Goal: Information Seeking & Learning: Find specific fact

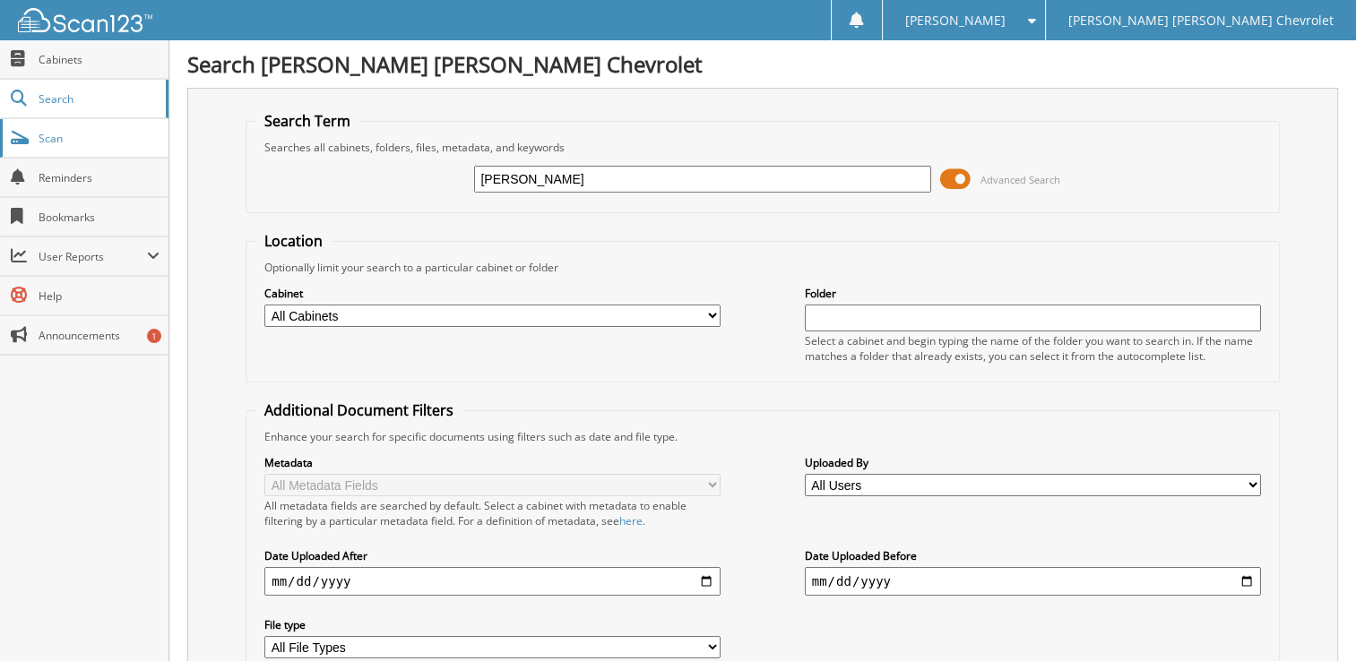
type input "[PERSON_NAME]"
click at [125, 138] on span "Scan" at bounding box center [99, 138] width 121 height 15
type input "robert benefield"
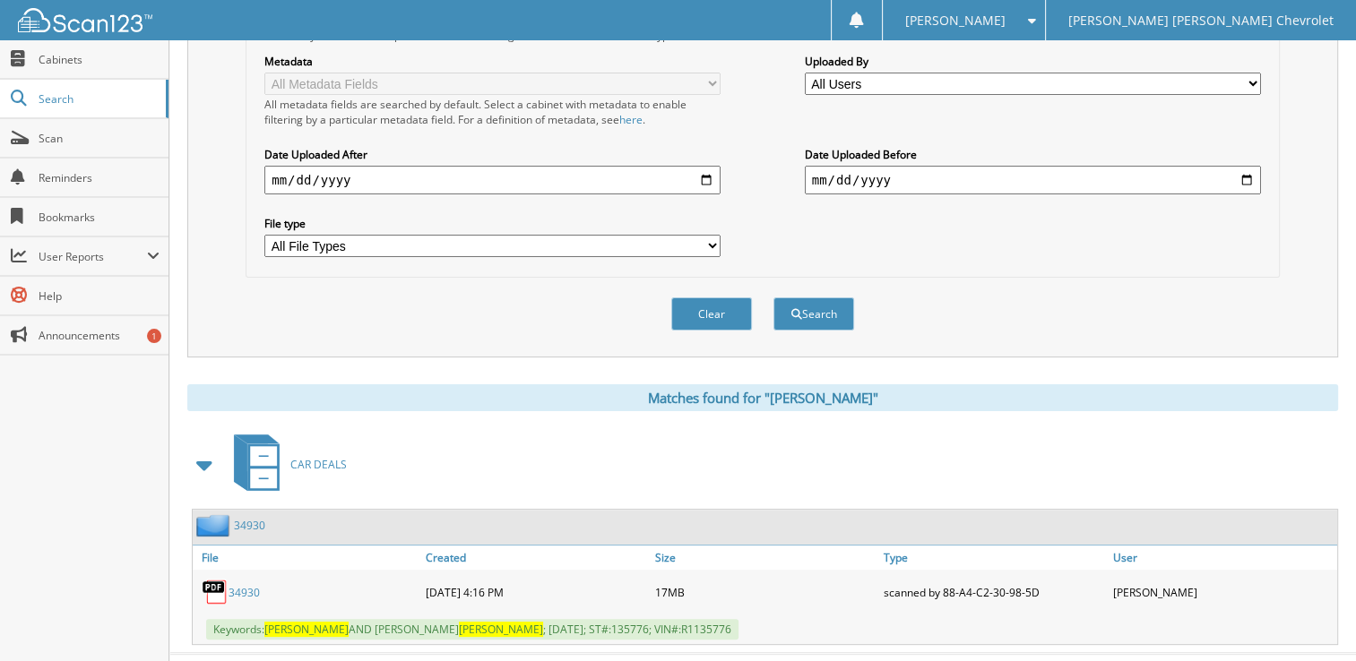
scroll to position [419, 0]
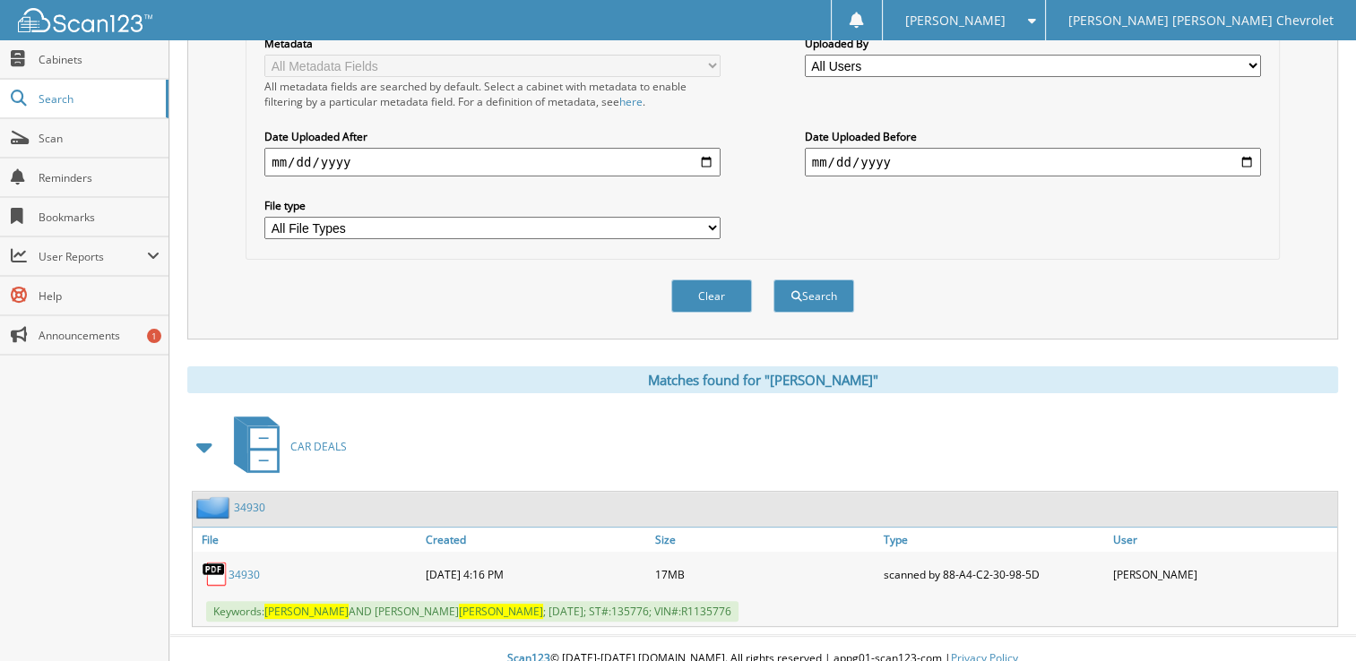
click at [243, 567] on link "34930" at bounding box center [244, 574] width 31 height 15
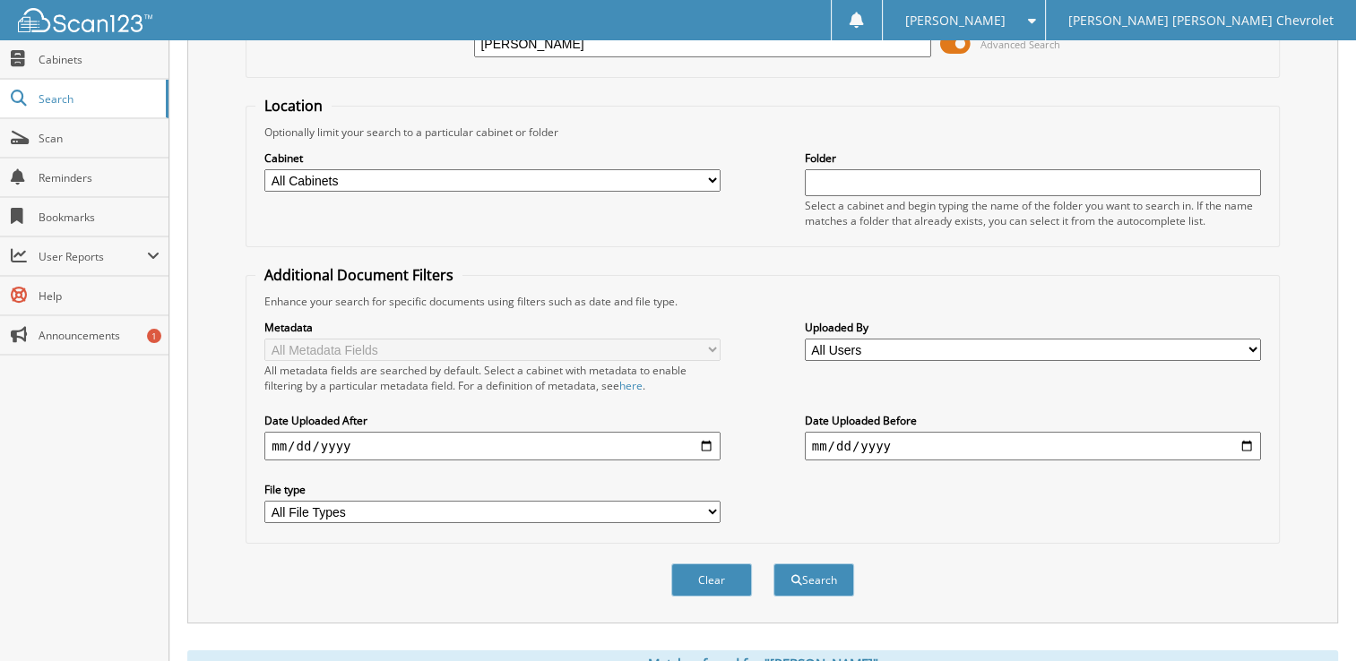
scroll to position [0, 0]
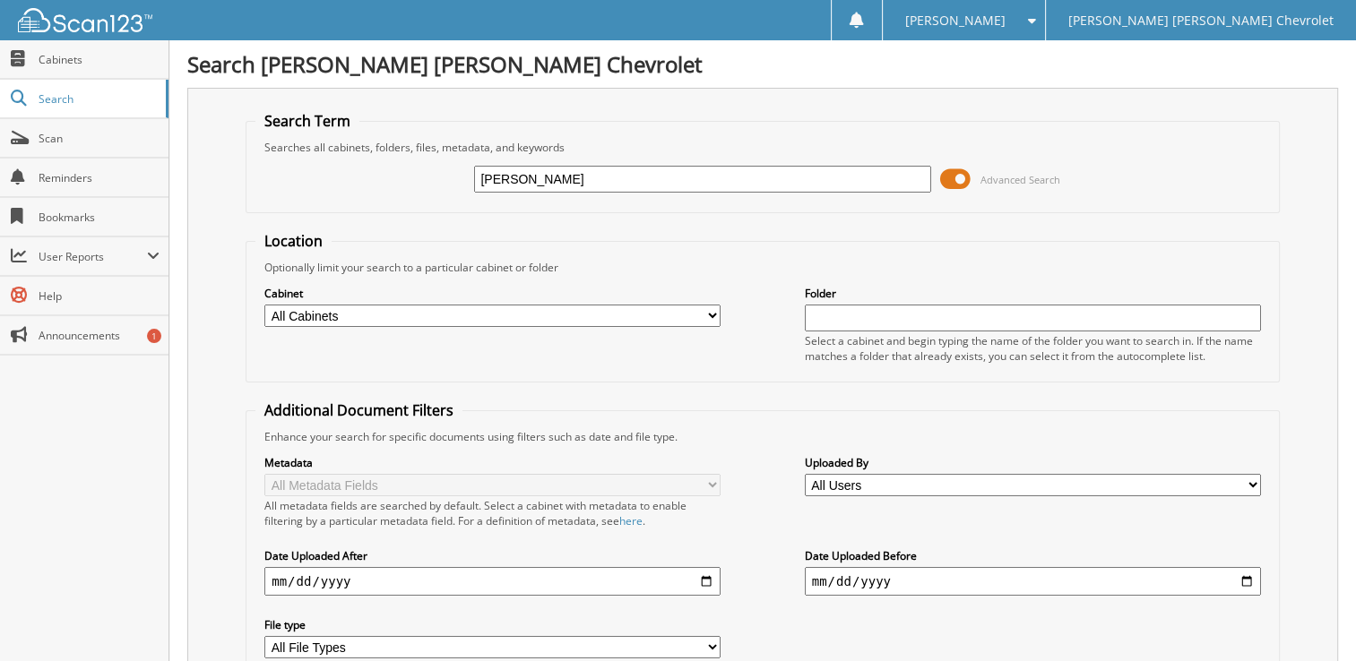
drag, startPoint x: 678, startPoint y: 176, endPoint x: 285, endPoint y: 207, distance: 393.8
click at [285, 207] on fieldset "Search Term Searches all cabinets, folders, files, metadata, and keywords rober…" at bounding box center [763, 162] width 1034 height 102
type input "rob huot"
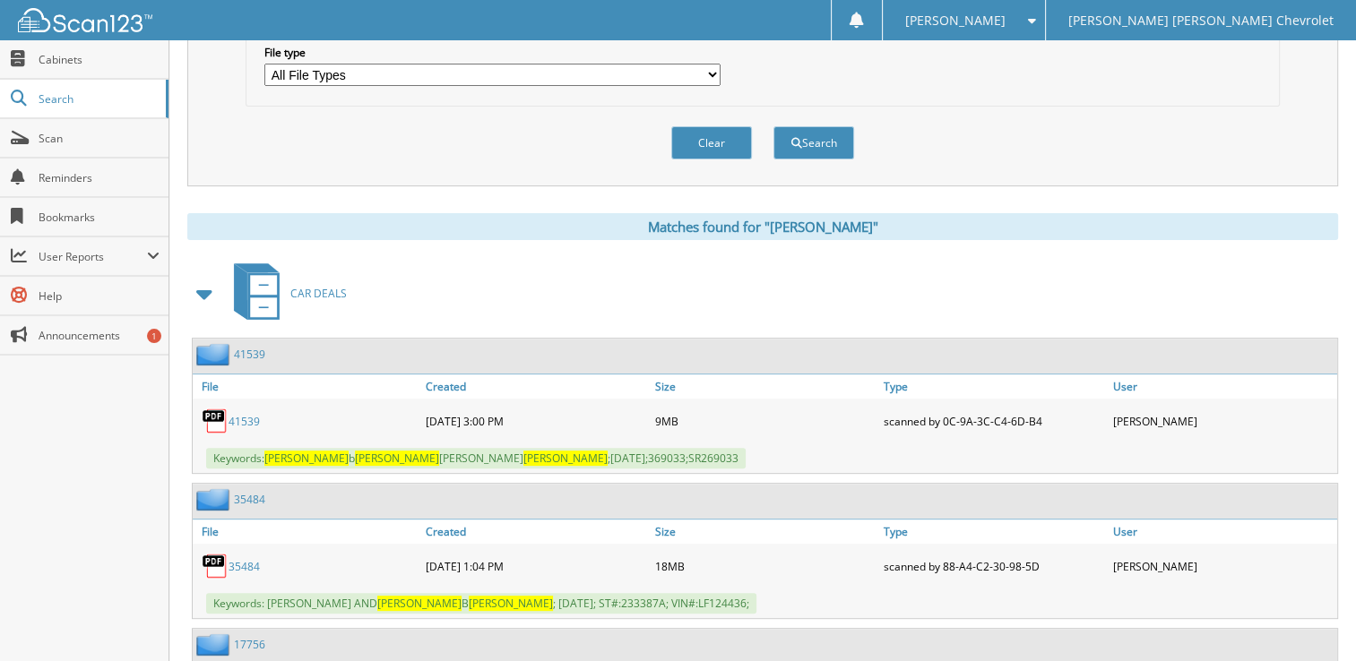
scroll to position [576, 0]
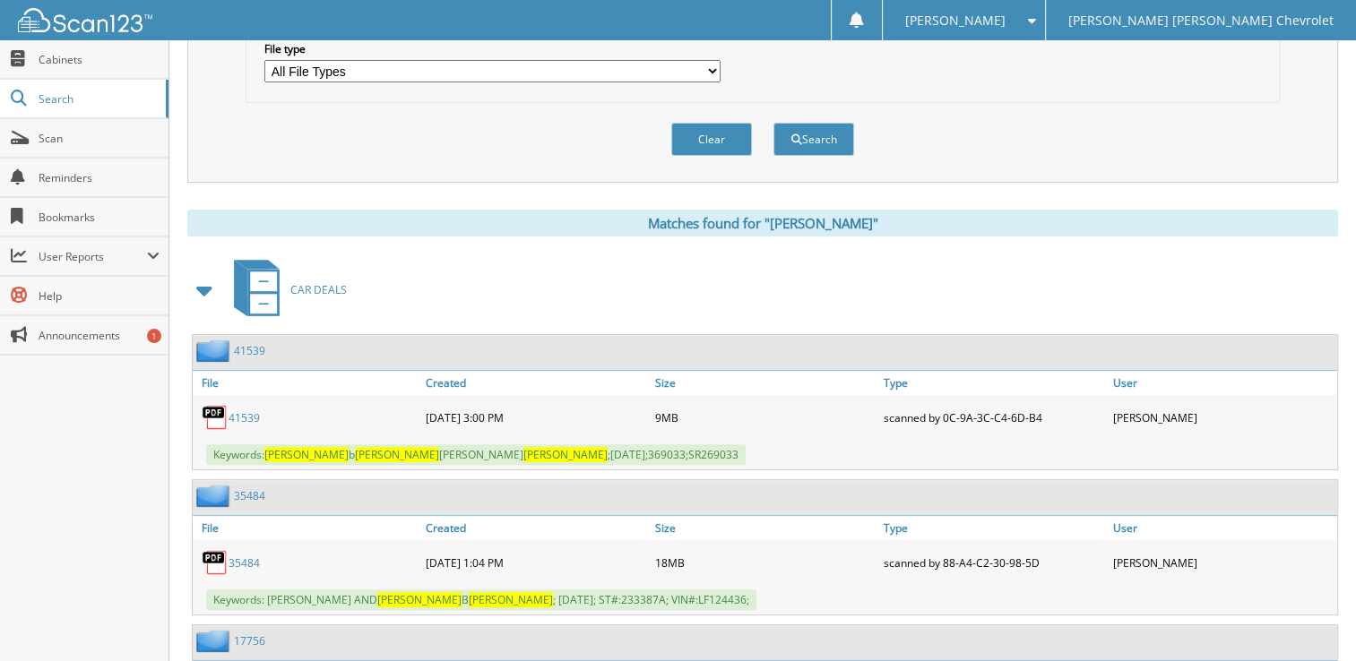
click at [234, 410] on link "41539" at bounding box center [244, 417] width 31 height 15
drag, startPoint x: 1084, startPoint y: 254, endPoint x: 882, endPoint y: 109, distance: 248.7
click at [882, 109] on div "Clear Search" at bounding box center [763, 139] width 1034 height 73
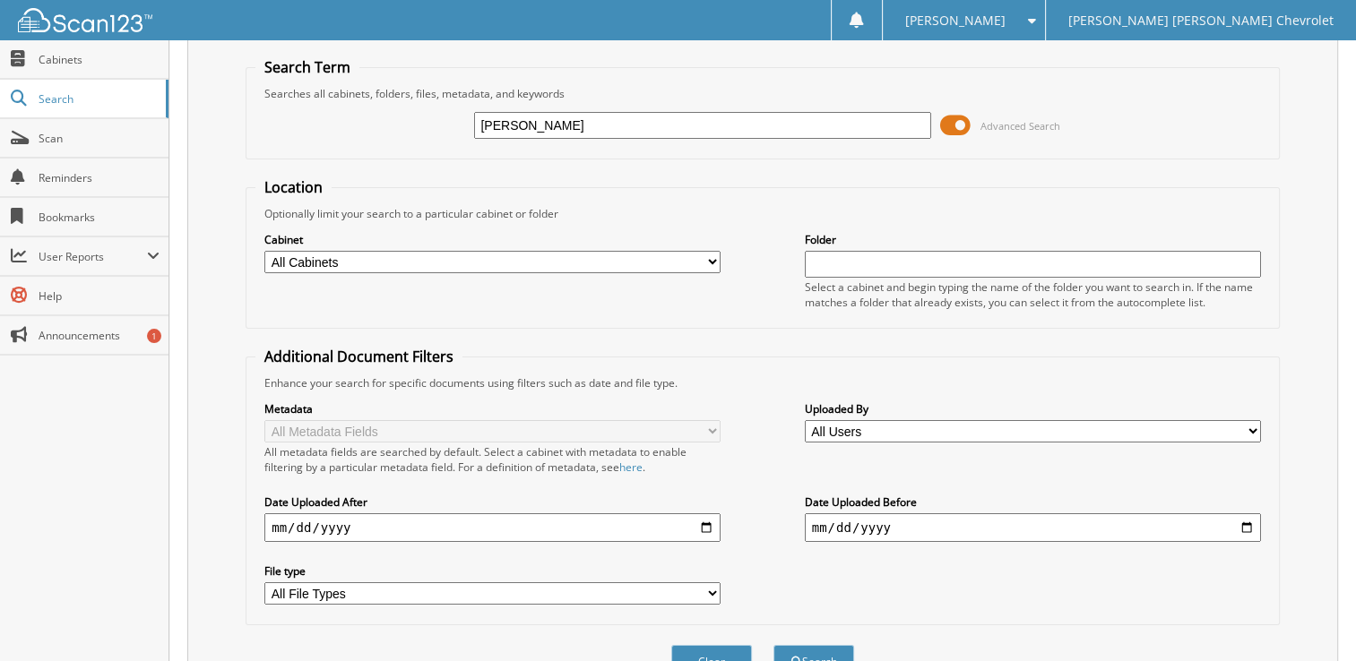
scroll to position [0, 0]
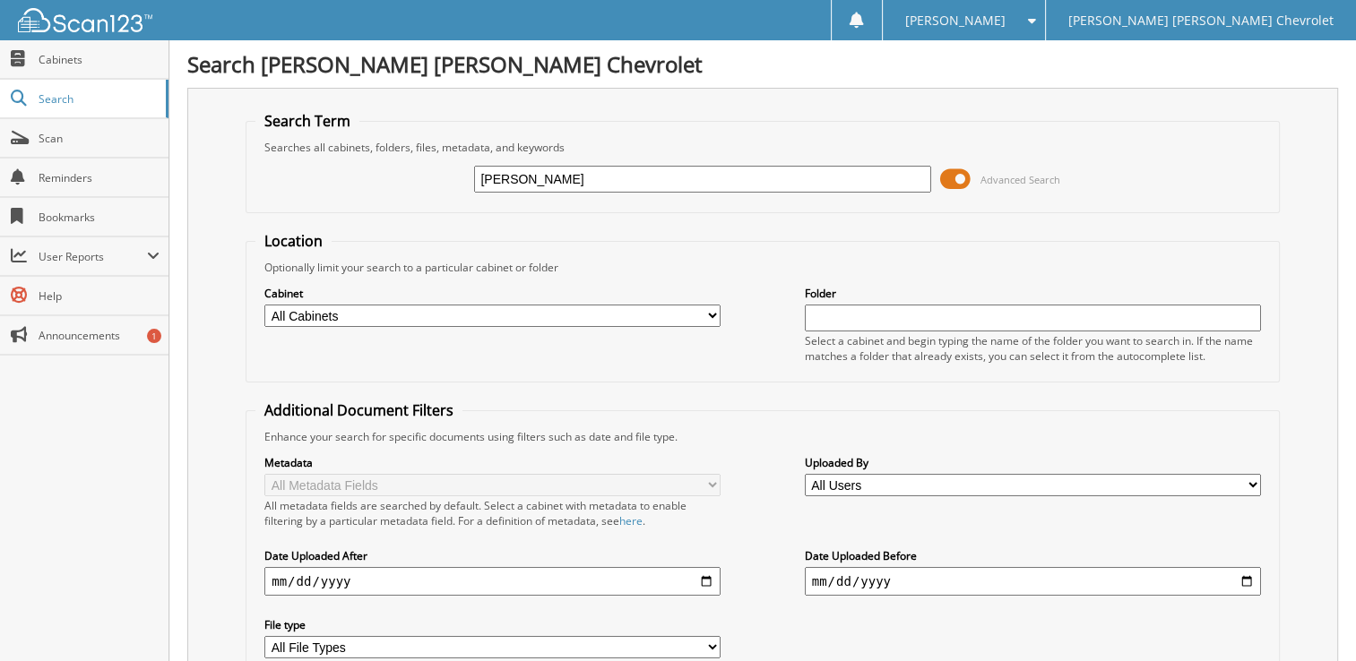
drag, startPoint x: 832, startPoint y: 169, endPoint x: 292, endPoint y: 132, distance: 540.8
click at [292, 132] on fieldset "Search Term Searches all cabinets, folders, files, metadata, and keywords rob h…" at bounding box center [763, 162] width 1034 height 102
type input "mike caroll"
type input "[PERSON_NAME]"
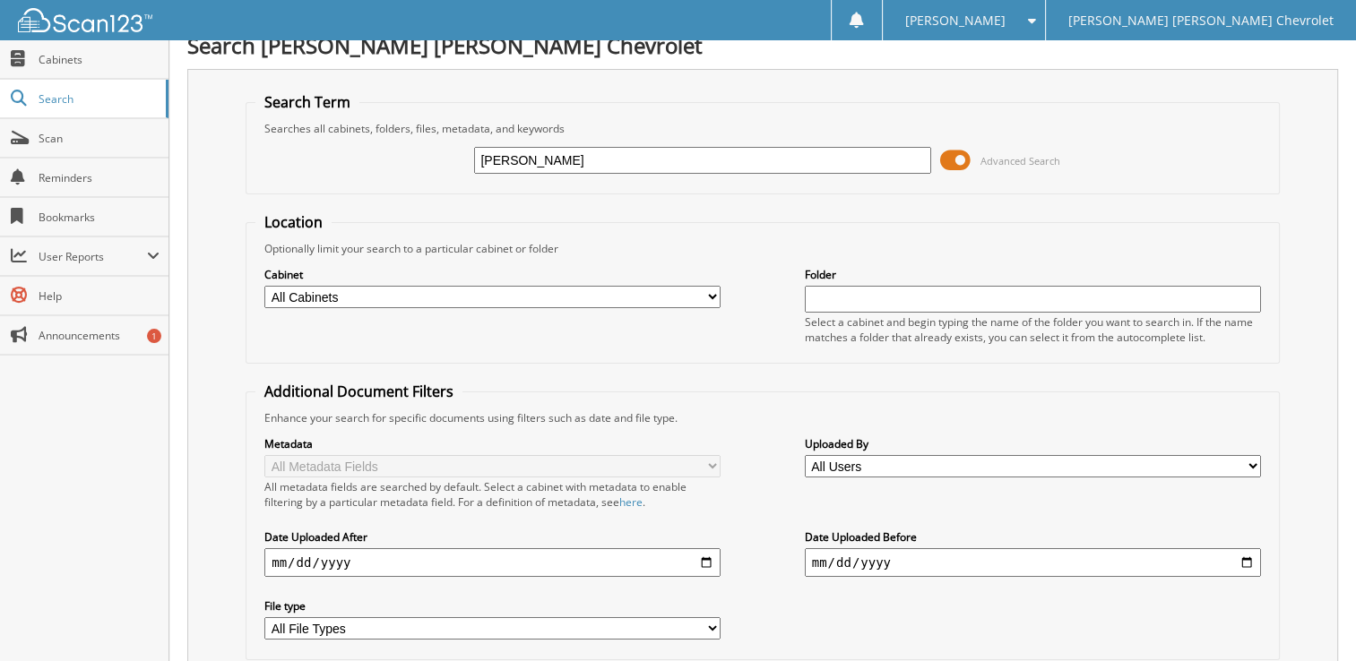
scroll to position [17, 0]
drag, startPoint x: 572, startPoint y: 157, endPoint x: 379, endPoint y: 128, distance: 194.8
click at [379, 128] on fieldset "Search Term Searches all cabinets, folders, files, metadata, and keywords [PERS…" at bounding box center [763, 145] width 1034 height 102
type input "[PERSON_NAME]"
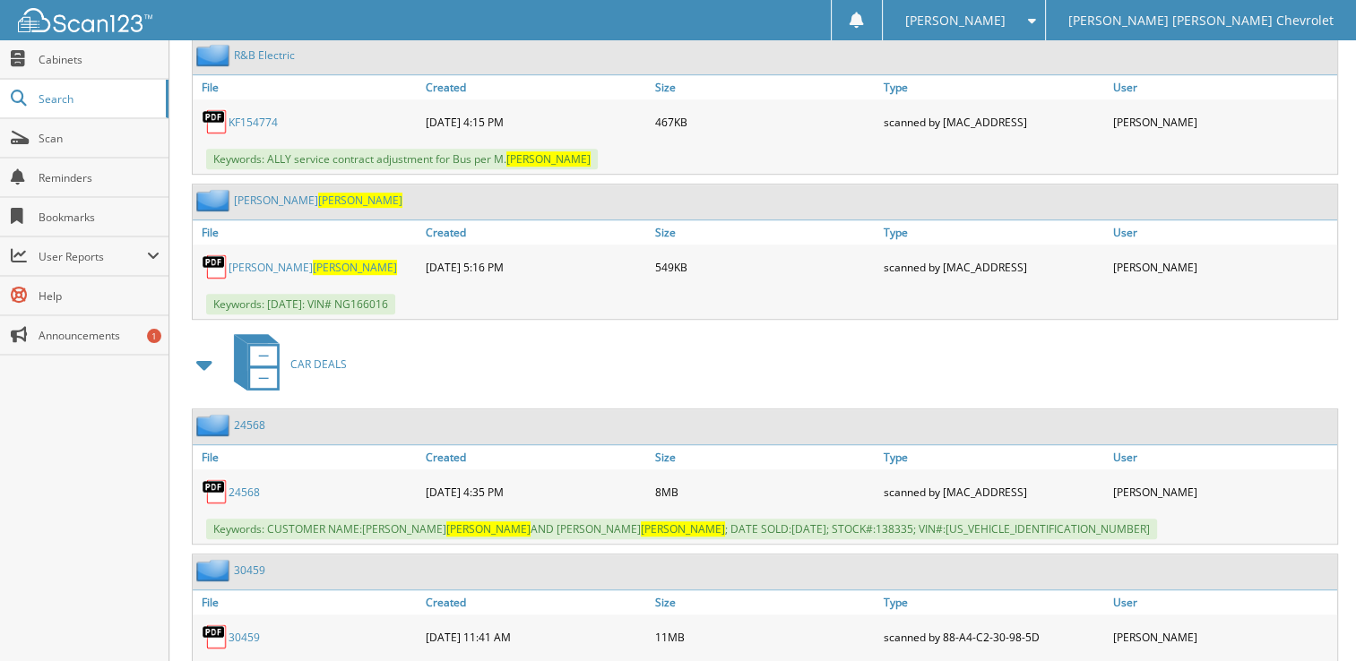
scroll to position [1043, 0]
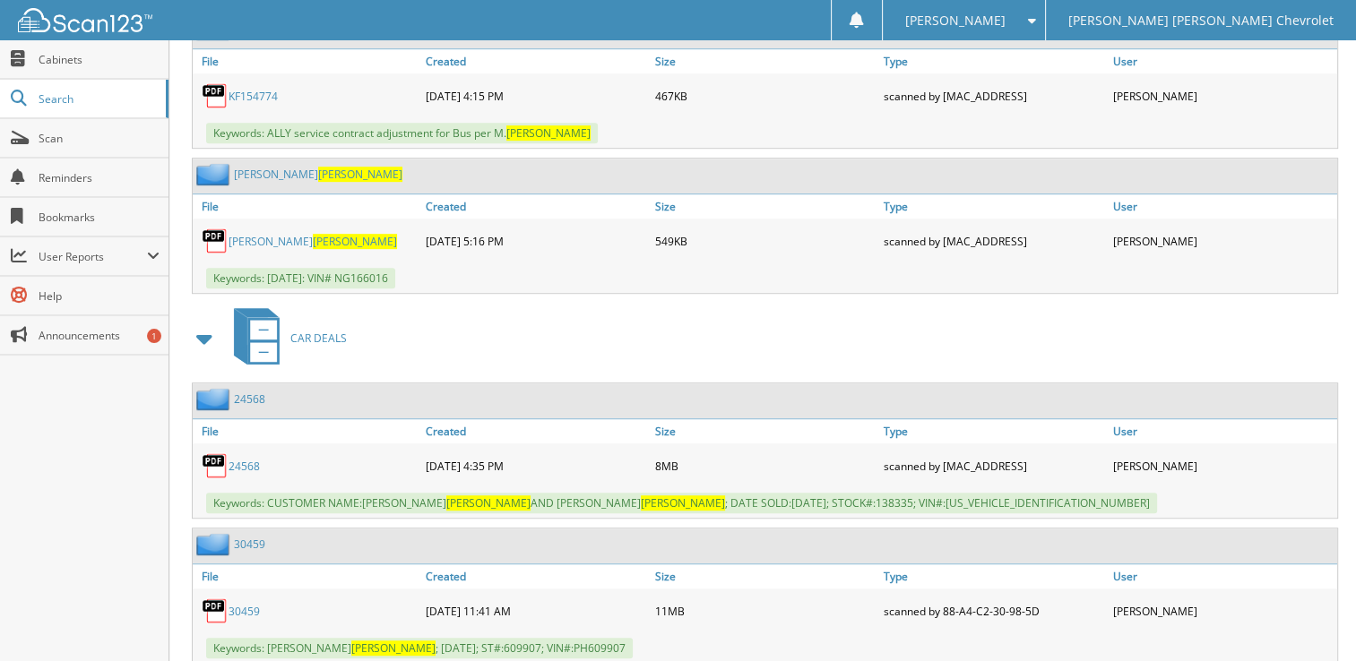
click at [863, 493] on span "Keywords: CUSTOMER NAME:MICHAEL CARROLL AND DORIS CARROLL ; DATE SOLD:03/14/202…" at bounding box center [681, 503] width 951 height 21
copy span "3GNKBJRS0NS138335"
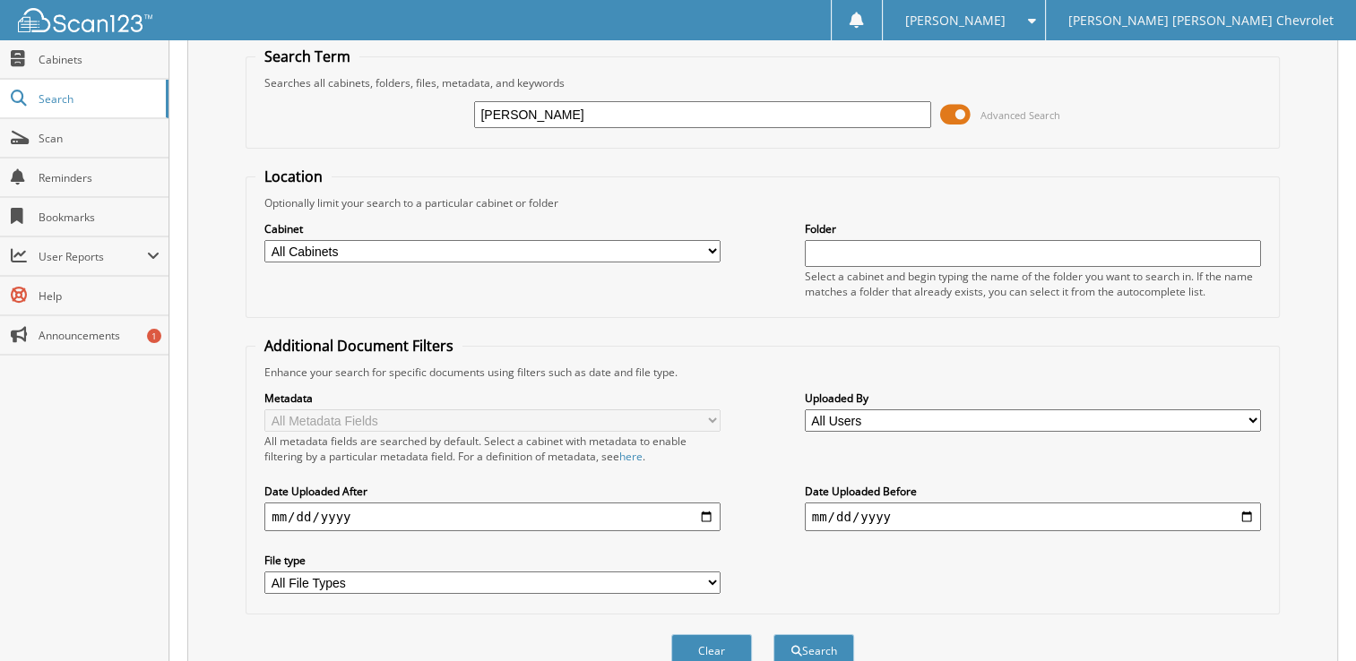
scroll to position [0, 0]
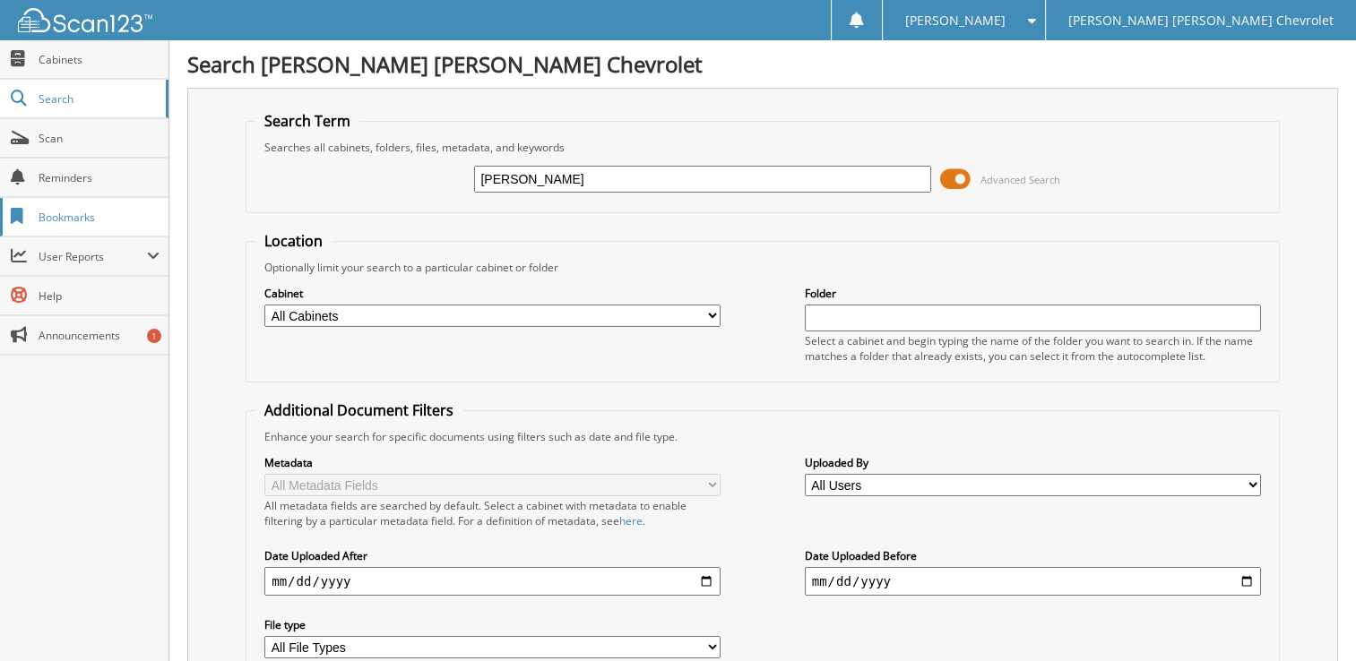
drag, startPoint x: 561, startPoint y: 182, endPoint x: 61, endPoint y: 211, distance: 500.9
paste input "3GNKBKRS9PS214174"
type input "3GNKBKRS9PS214174"
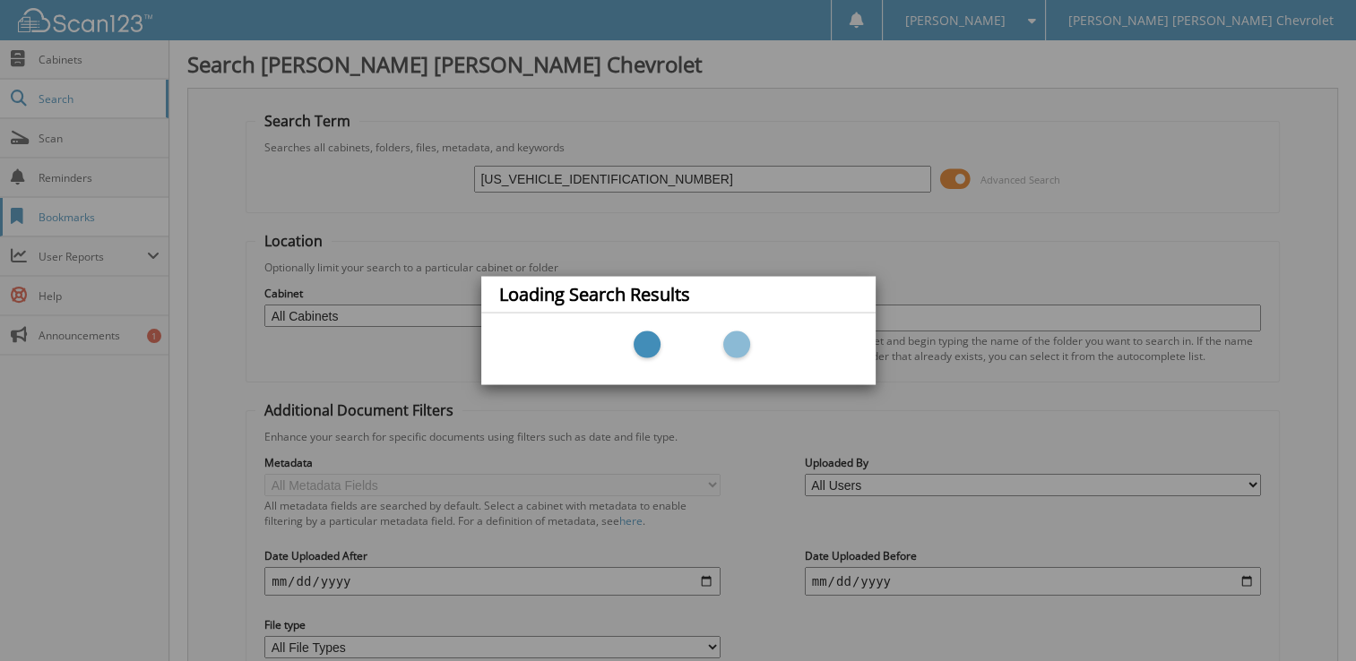
click at [61, 211] on div "Loading Search Results" at bounding box center [678, 330] width 1356 height 661
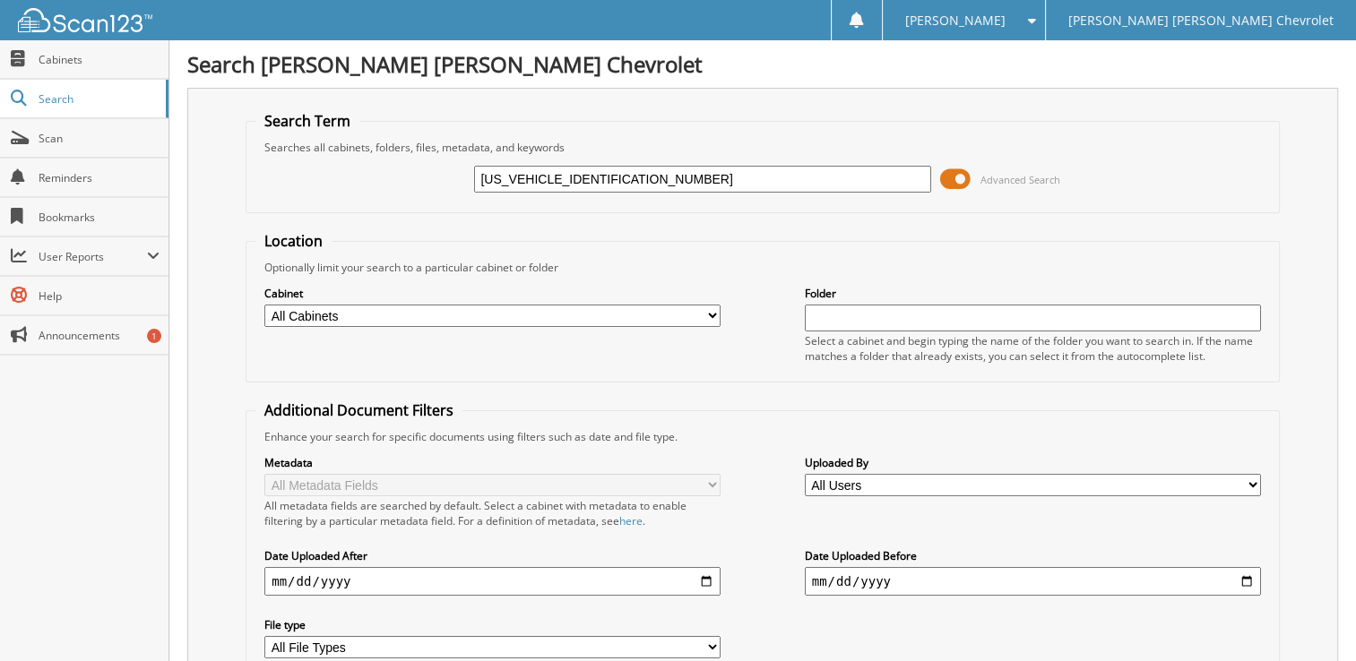
drag, startPoint x: 658, startPoint y: 180, endPoint x: 290, endPoint y: 169, distance: 367.6
click at [290, 169] on div "3GNKBKRS9PS214174 Advanced Search" at bounding box center [762, 179] width 1015 height 48
type input "214174"
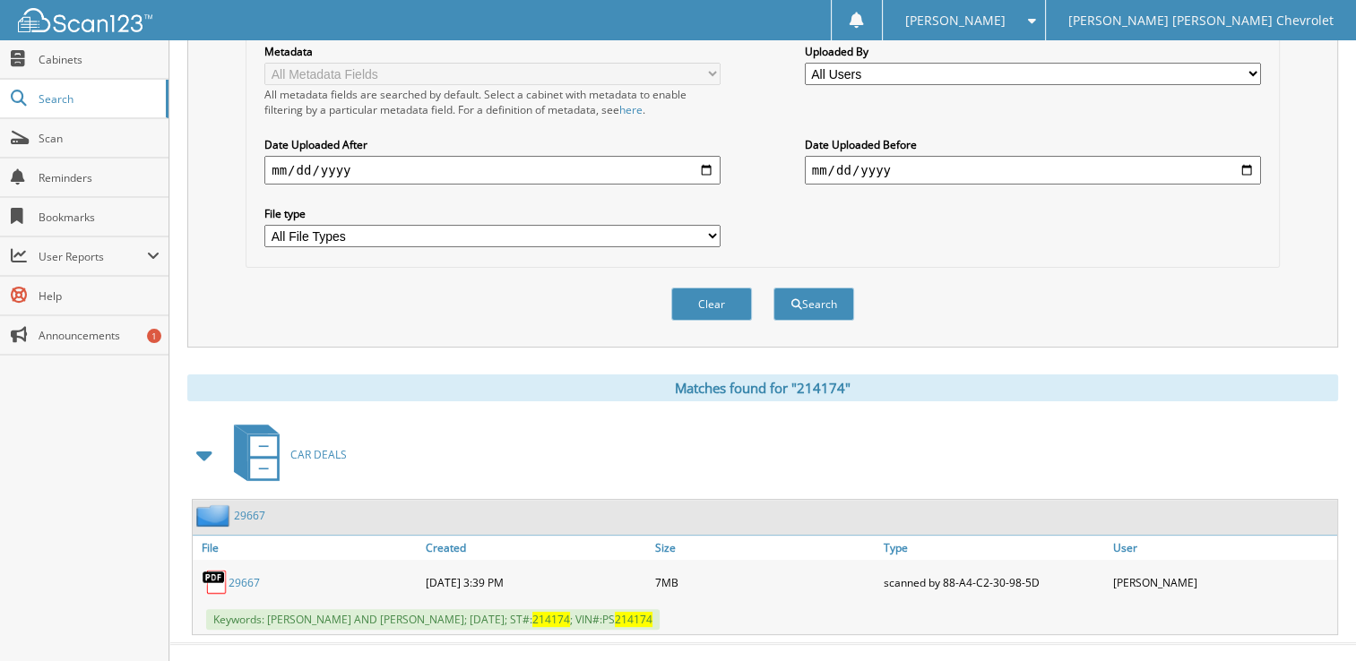
scroll to position [419, 0]
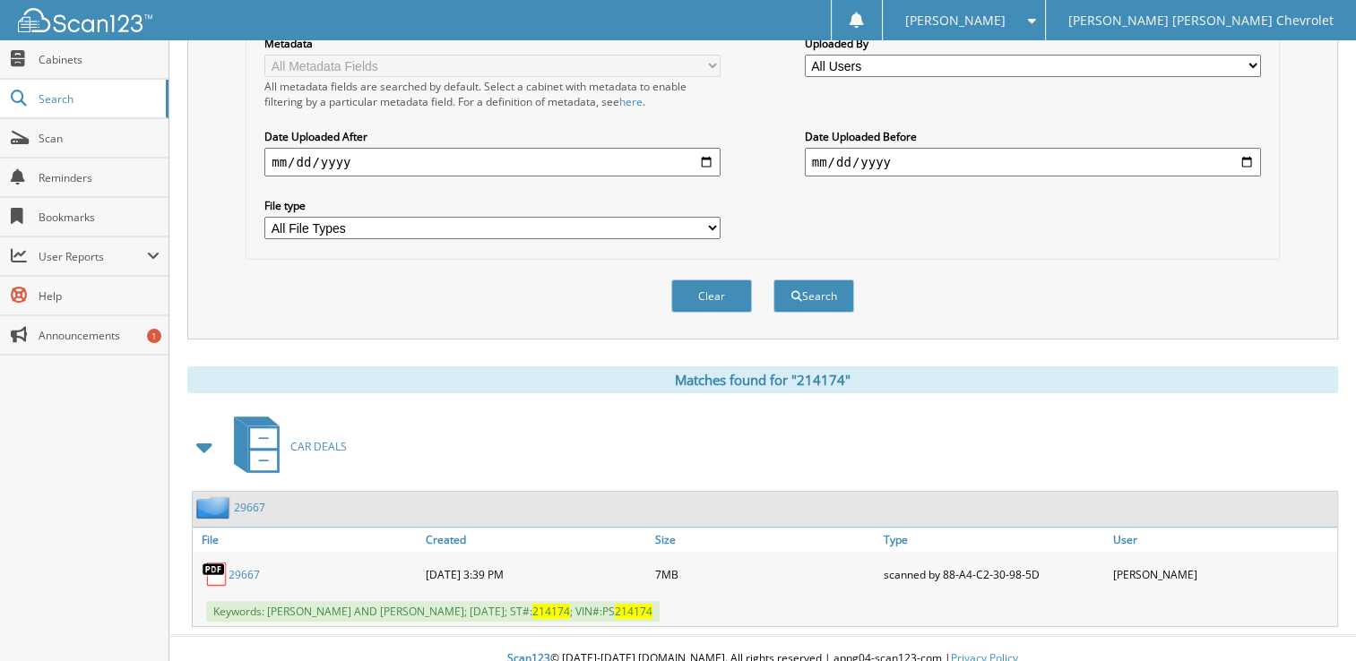
click at [239, 567] on link "29667" at bounding box center [244, 574] width 31 height 15
click at [1318, 102] on div "Search Term Searches all cabinets, folders, files, metadata, and keywords 21417…" at bounding box center [762, 3] width 1151 height 671
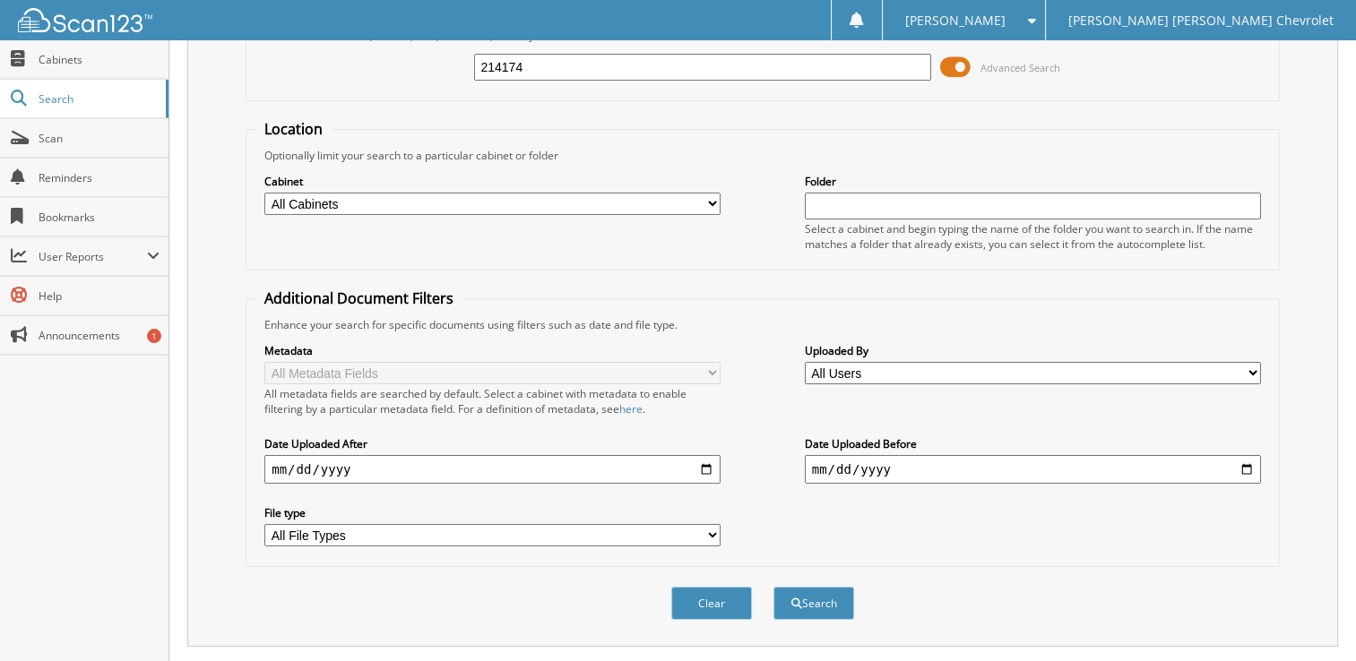
scroll to position [0, 0]
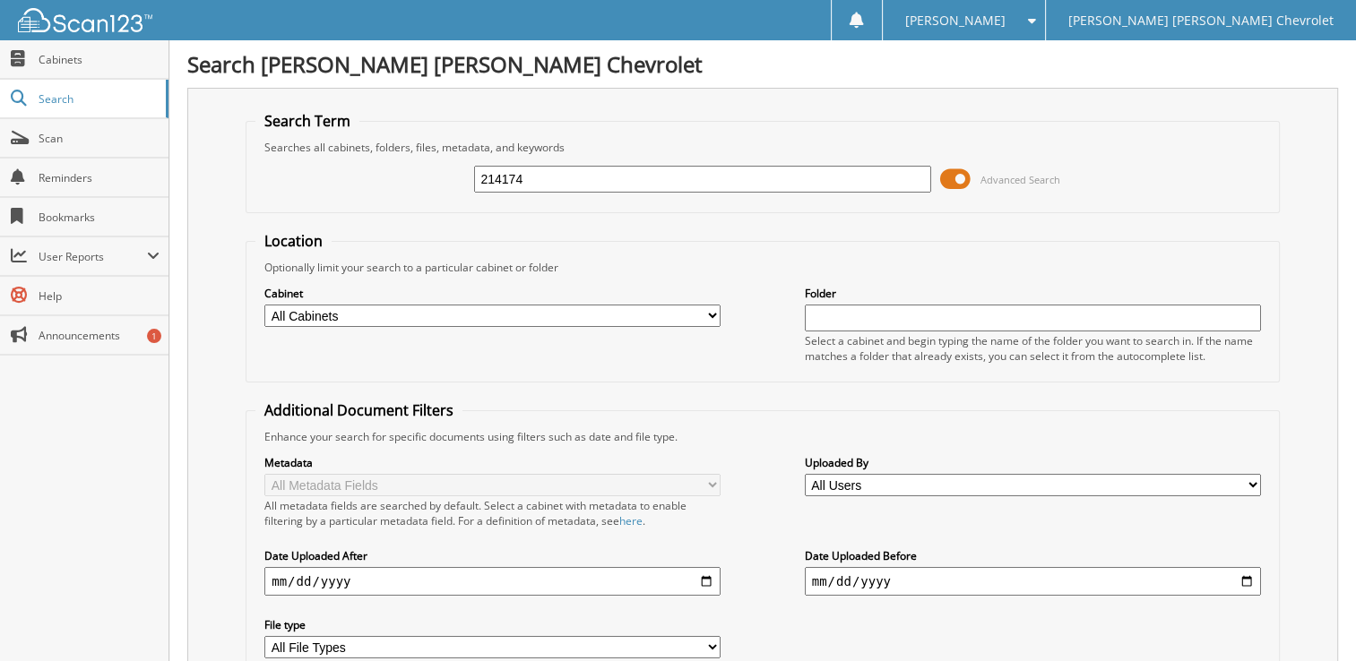
drag, startPoint x: 766, startPoint y: 177, endPoint x: 224, endPoint y: 151, distance: 542.8
click at [224, 151] on div "Search Term Searches all cabinets, folders, files, metadata, and keywords 21417…" at bounding box center [762, 423] width 1151 height 671
type input "[PERSON_NAME]"
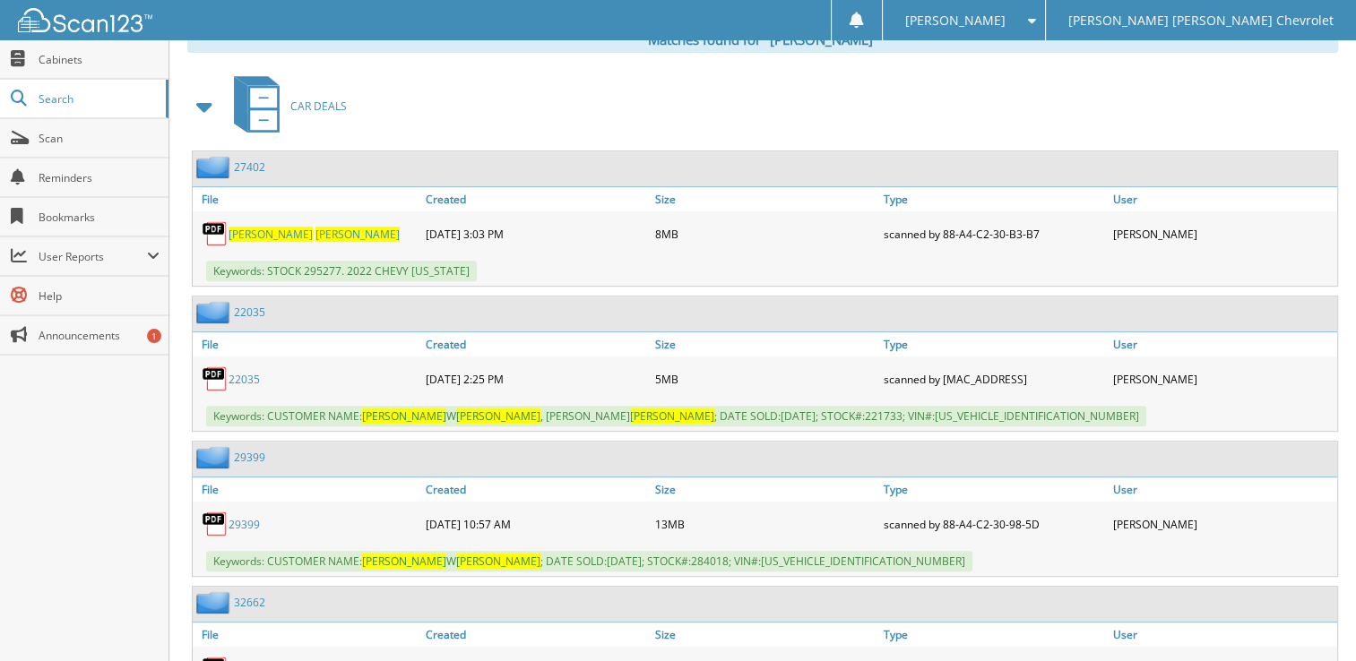
scroll to position [763, 0]
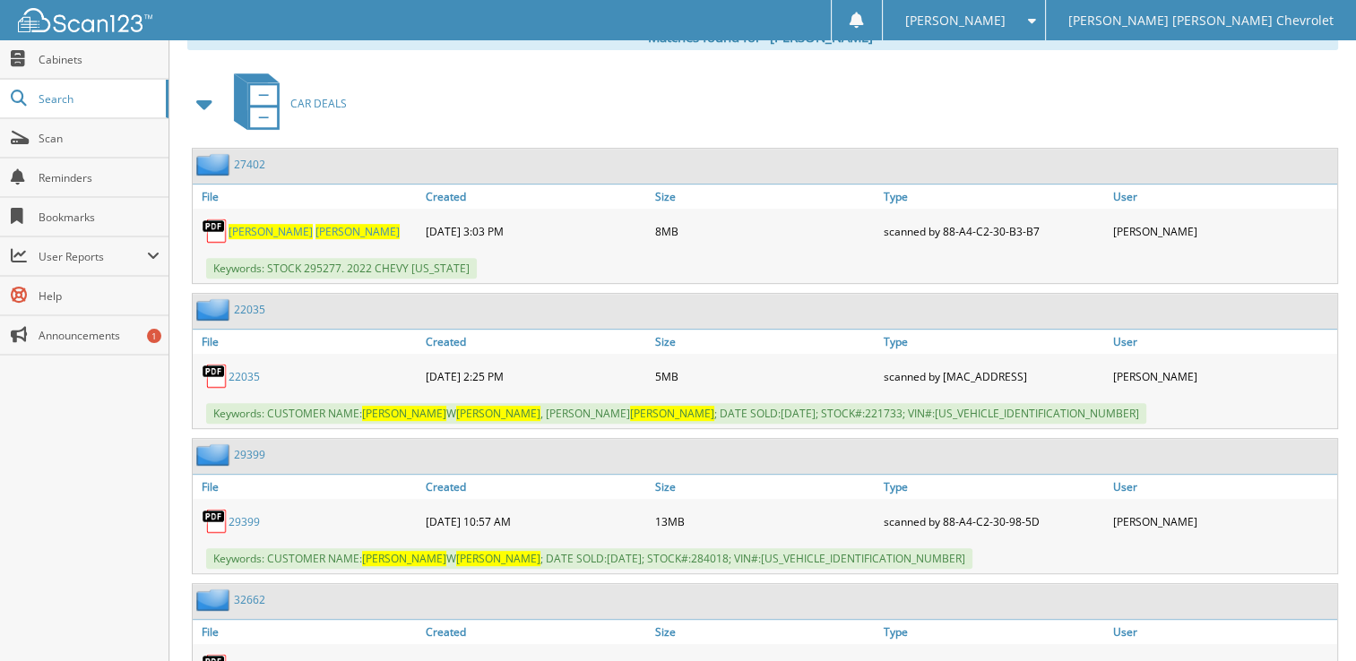
click at [243, 514] on link "29399" at bounding box center [244, 521] width 31 height 15
click at [855, 93] on div "CAR DEALS" at bounding box center [762, 103] width 1151 height 71
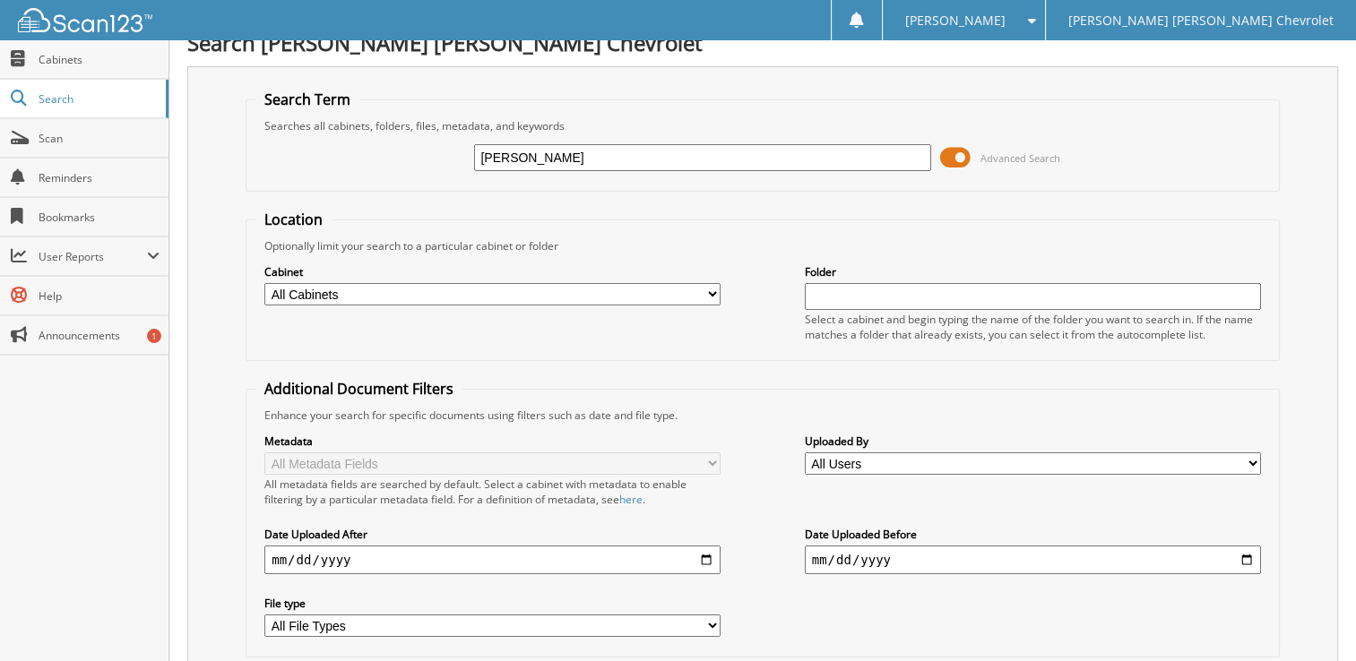
scroll to position [0, 0]
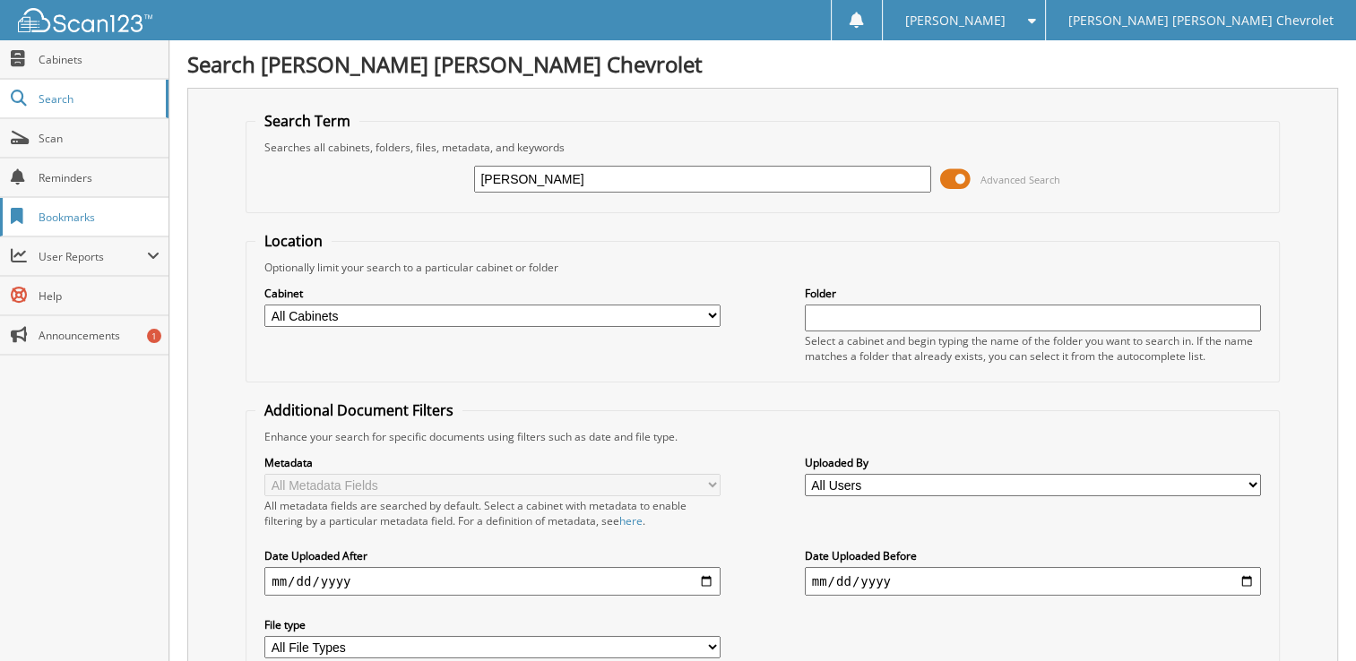
drag, startPoint x: 754, startPoint y: 175, endPoint x: 113, endPoint y: 195, distance: 641.1
type input "dan weible"
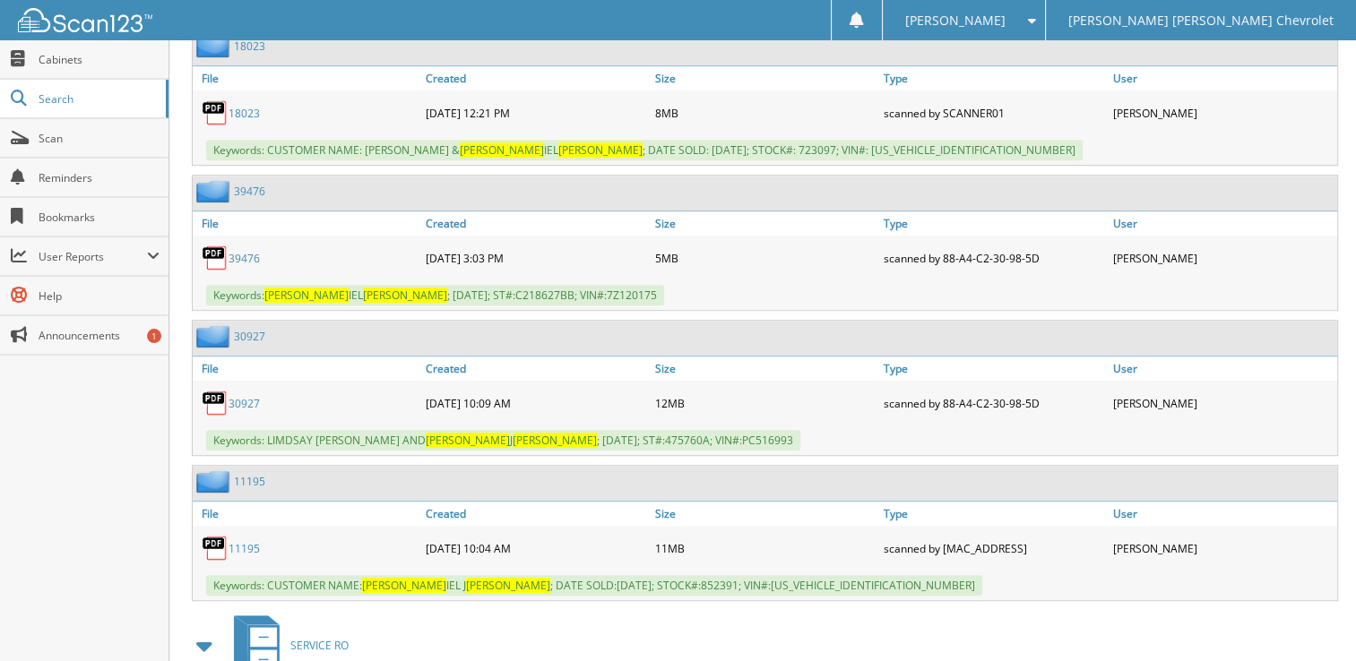
scroll to position [882, 0]
click at [238, 395] on link "30927" at bounding box center [244, 402] width 31 height 15
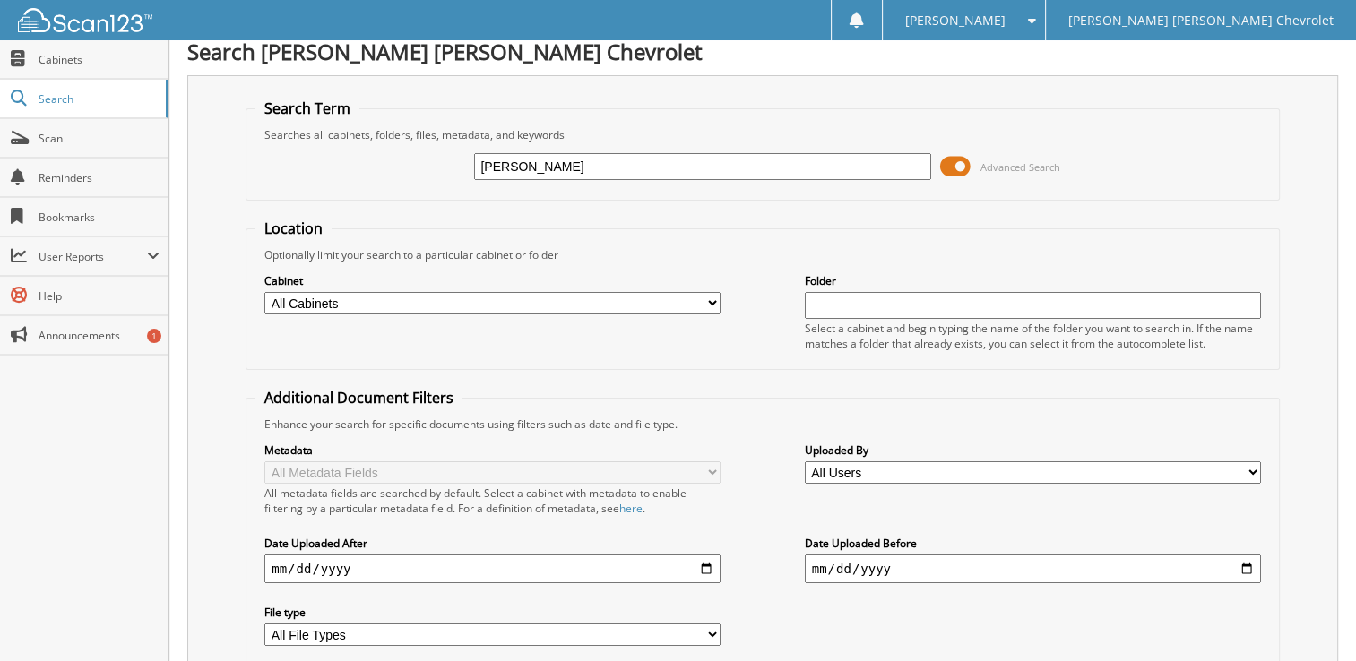
scroll to position [0, 0]
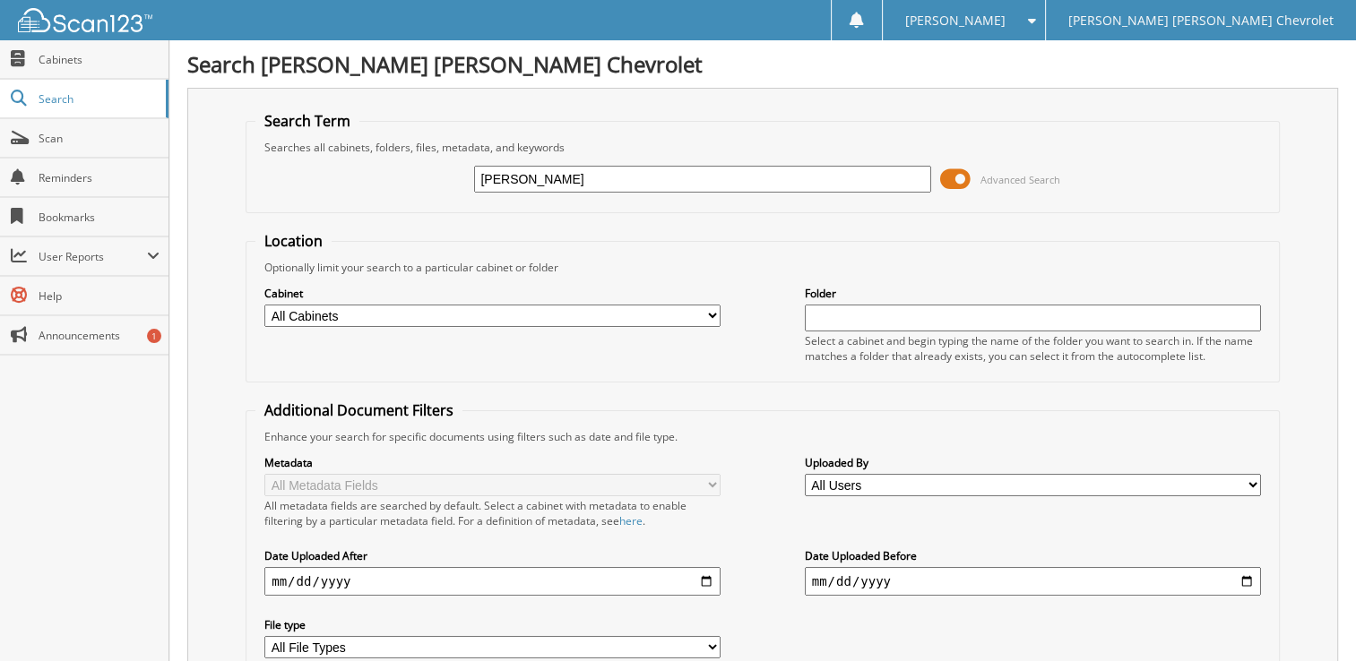
drag, startPoint x: 732, startPoint y: 184, endPoint x: 343, endPoint y: 145, distance: 390.9
click at [343, 145] on fieldset "Search Term Searches all cabinets, folders, files, metadata, and keywords dan w…" at bounding box center [763, 162] width 1034 height 102
type input "adam monroe"
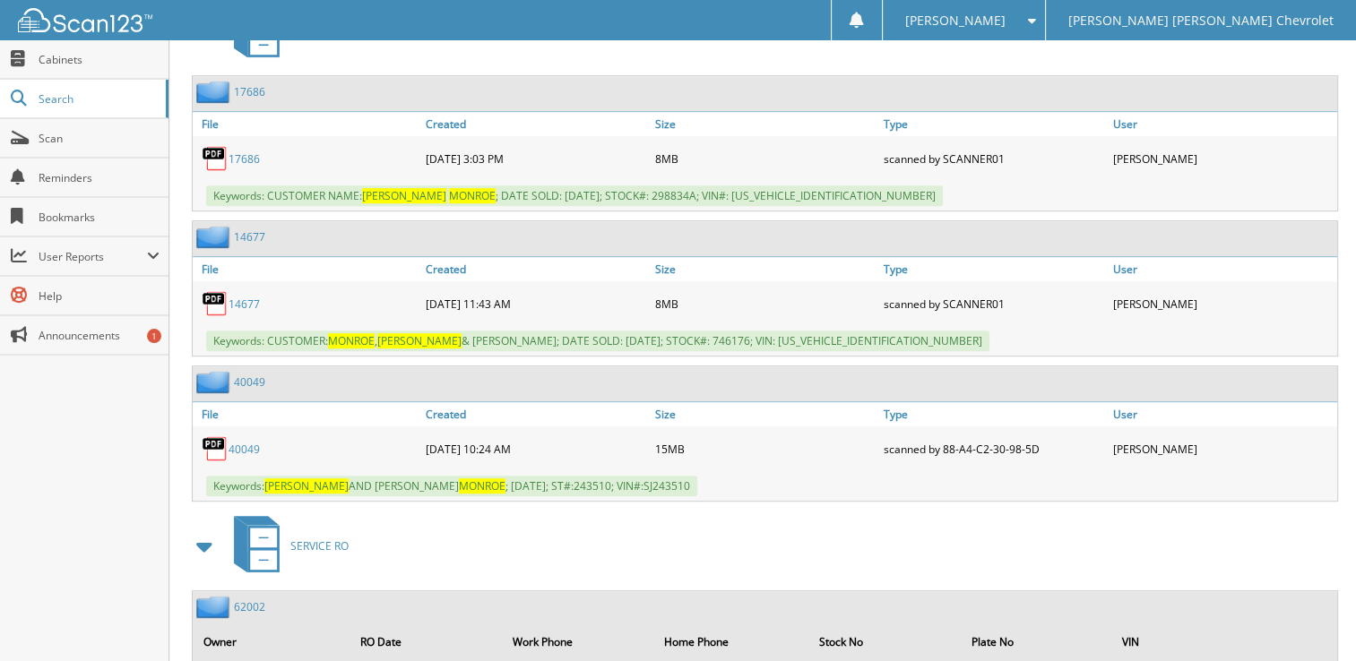
scroll to position [837, 0]
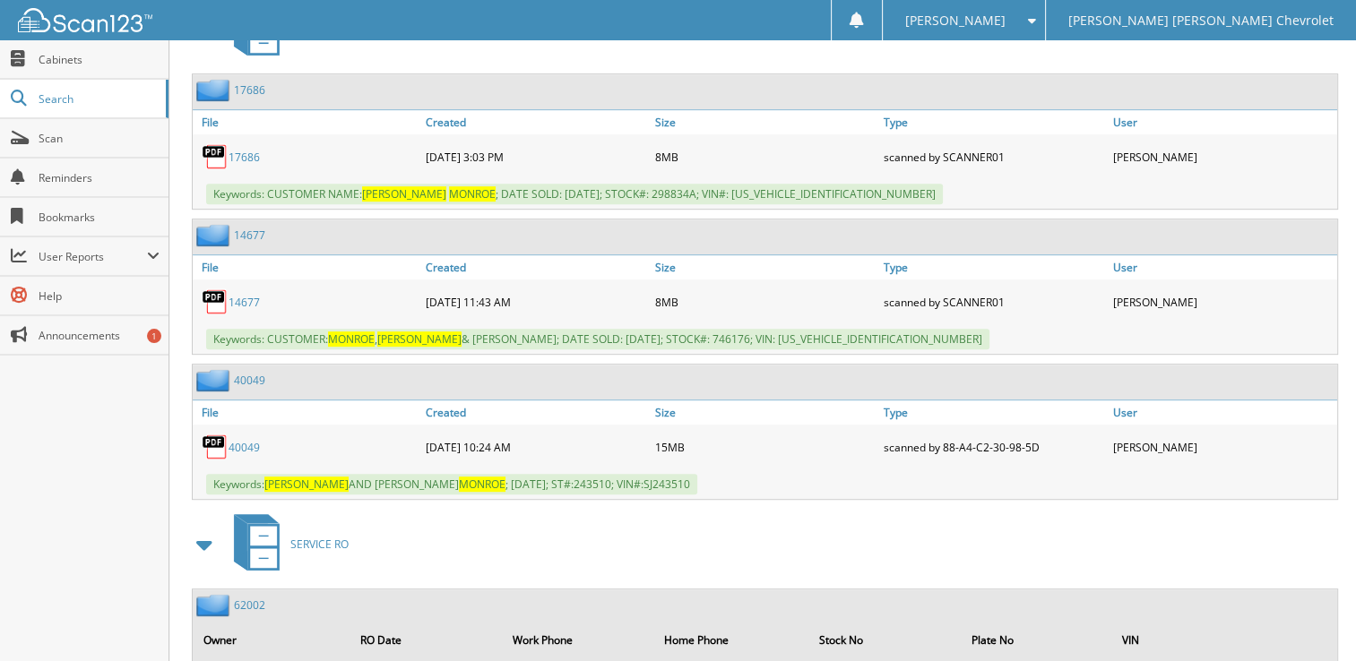
click at [238, 429] on div "40049" at bounding box center [307, 447] width 229 height 36
click at [240, 440] on link "40049" at bounding box center [244, 447] width 31 height 15
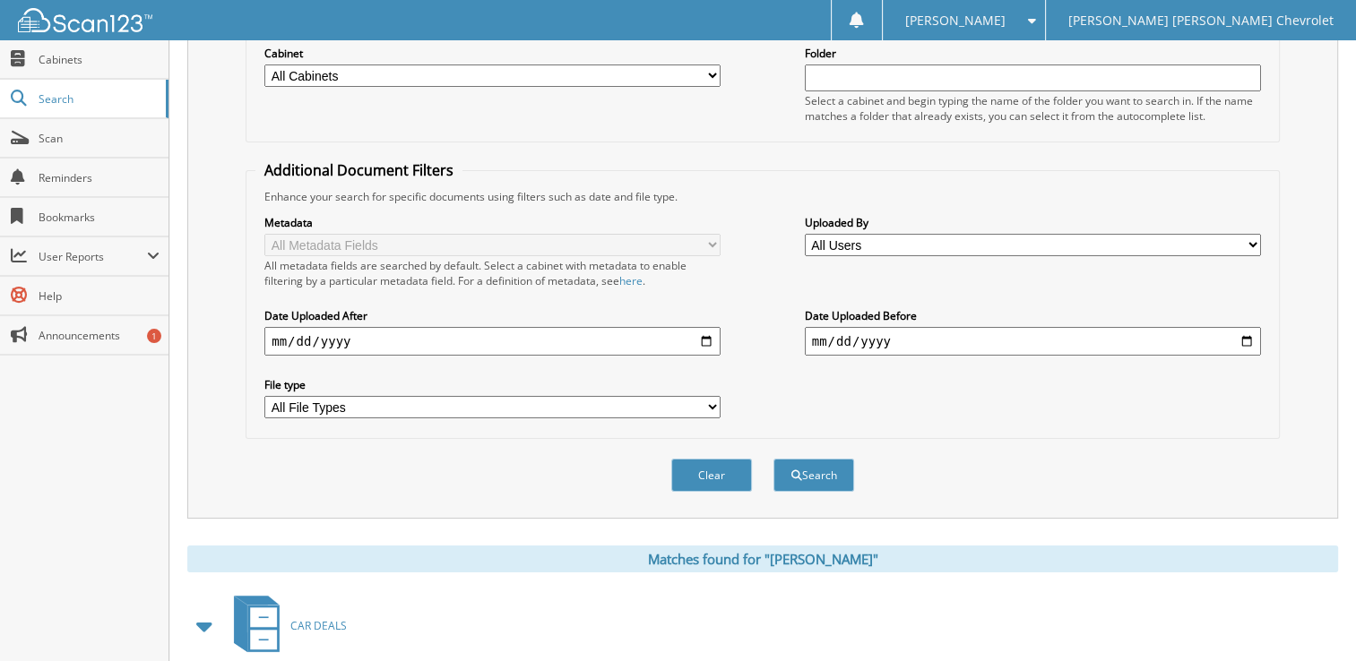
scroll to position [0, 0]
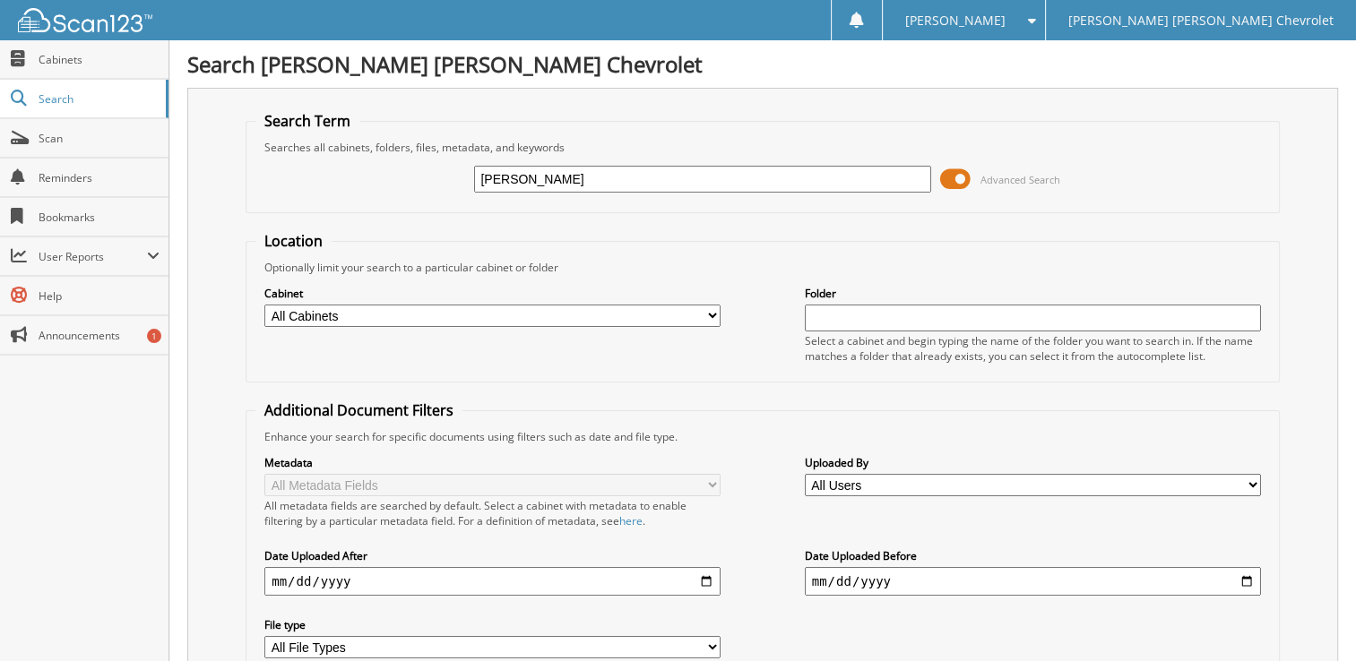
drag, startPoint x: 634, startPoint y: 177, endPoint x: 258, endPoint y: 160, distance: 376.0
click at [258, 160] on div "adam monroe Advanced Search" at bounding box center [762, 179] width 1015 height 48
type input "donna morrison"
drag, startPoint x: 792, startPoint y: 177, endPoint x: 475, endPoint y: 87, distance: 329.9
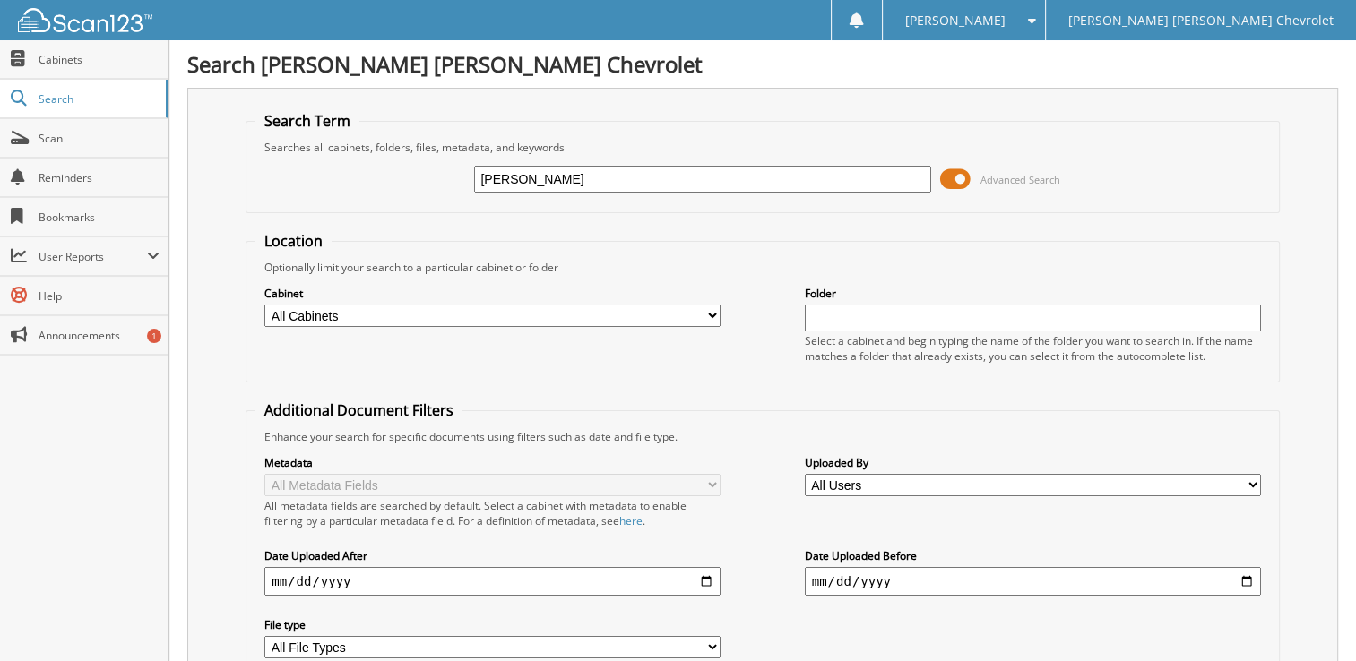
click at [475, 88] on div "Search Term Searches all cabinets, folders, files, metadata, and keywords [PERS…" at bounding box center [762, 423] width 1151 height 671
paste input "[US_VEHICLE_IDENTIFICATION_NUMBER]"
type input "[US_VEHICLE_IDENTIFICATION_NUMBER]"
drag, startPoint x: 628, startPoint y: 171, endPoint x: 337, endPoint y: 134, distance: 293.6
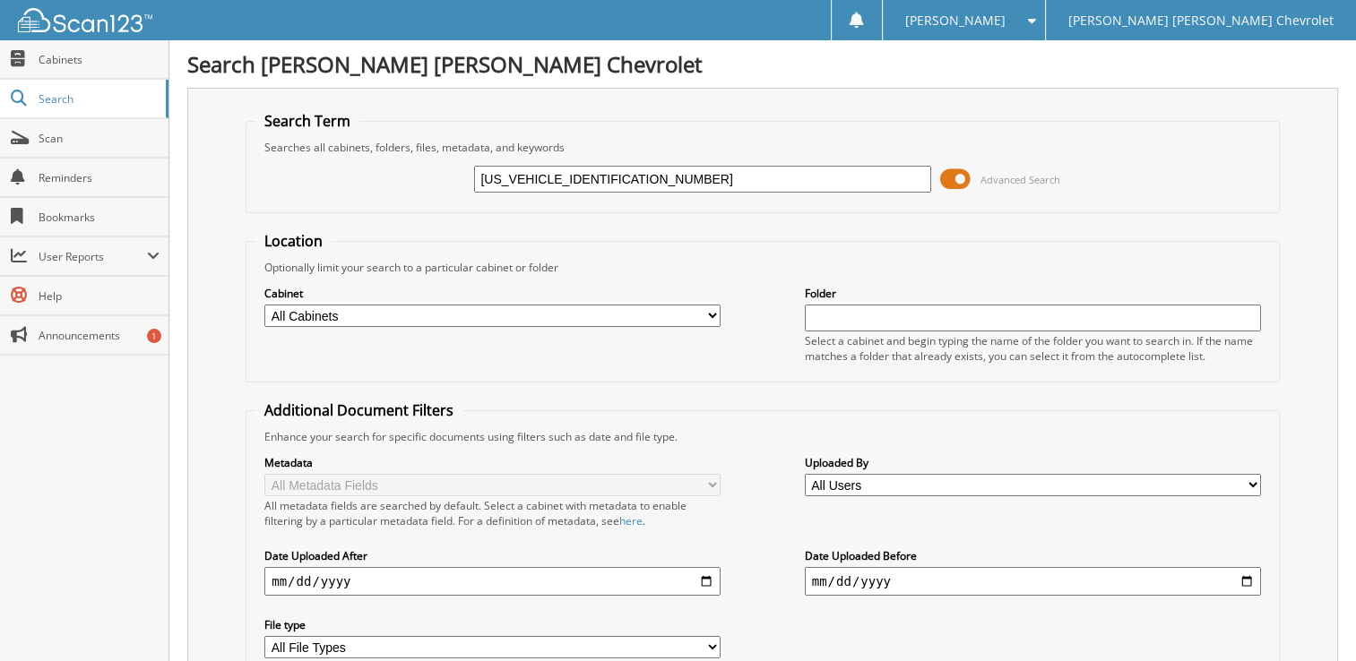
click at [337, 134] on fieldset "Search Term Searches all cabinets, folders, files, metadata, and keywords 3GNKB…" at bounding box center [763, 162] width 1034 height 102
paste input "2GC4KME73S1222113"
type input "2GC4KME73S1222113"
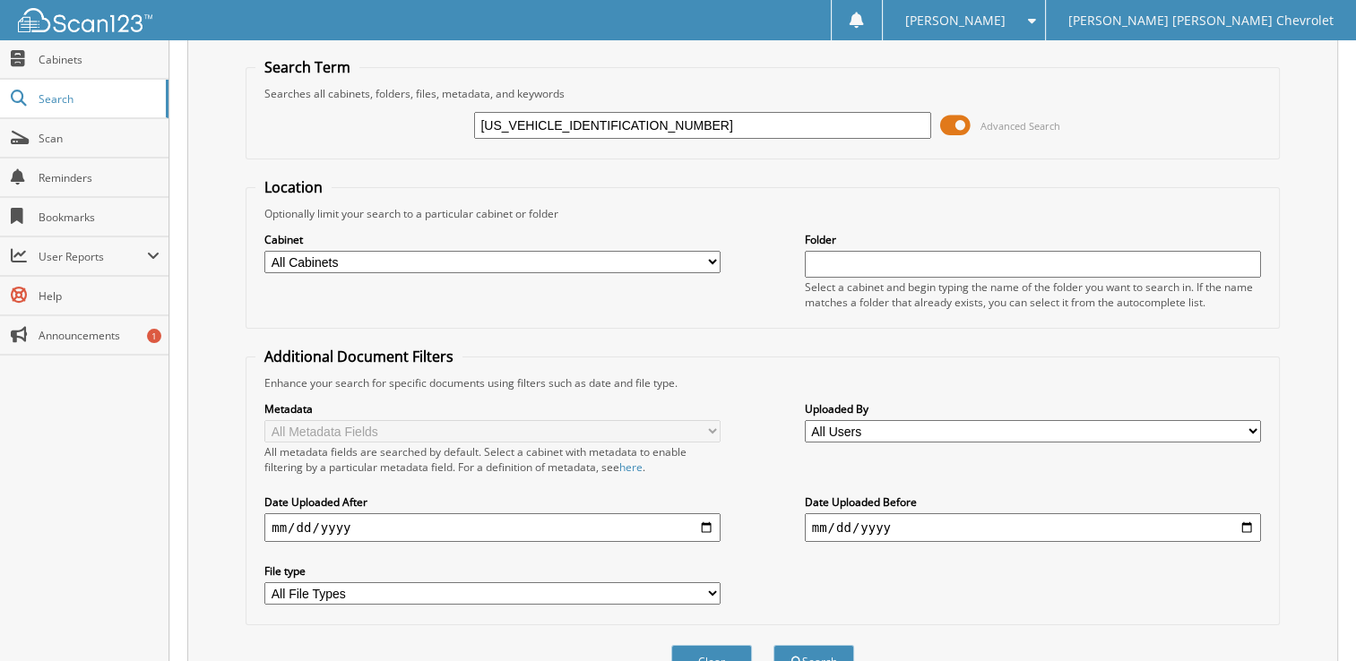
scroll to position [36, 0]
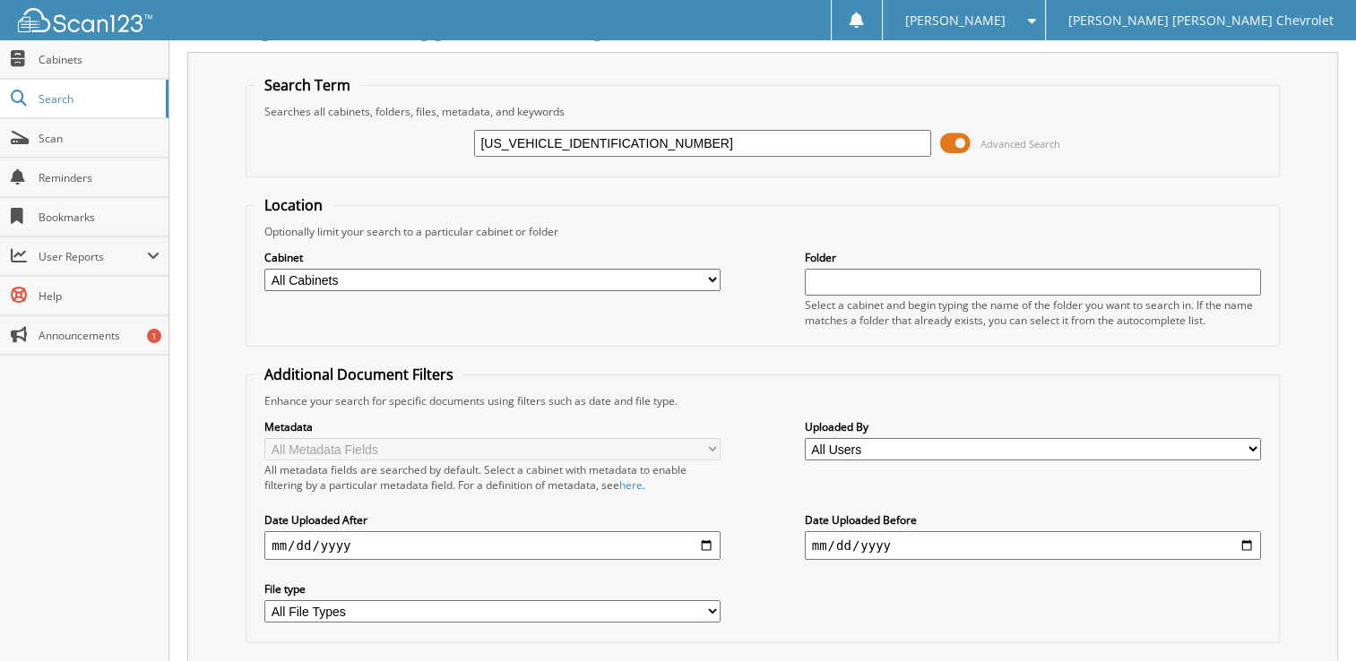
drag, startPoint x: 611, startPoint y: 136, endPoint x: 341, endPoint y: 114, distance: 270.7
click at [341, 114] on fieldset "Search Term Searches all cabinets, folders, files, metadata, and keywords [US_V…" at bounding box center [763, 126] width 1034 height 102
type input "222113"
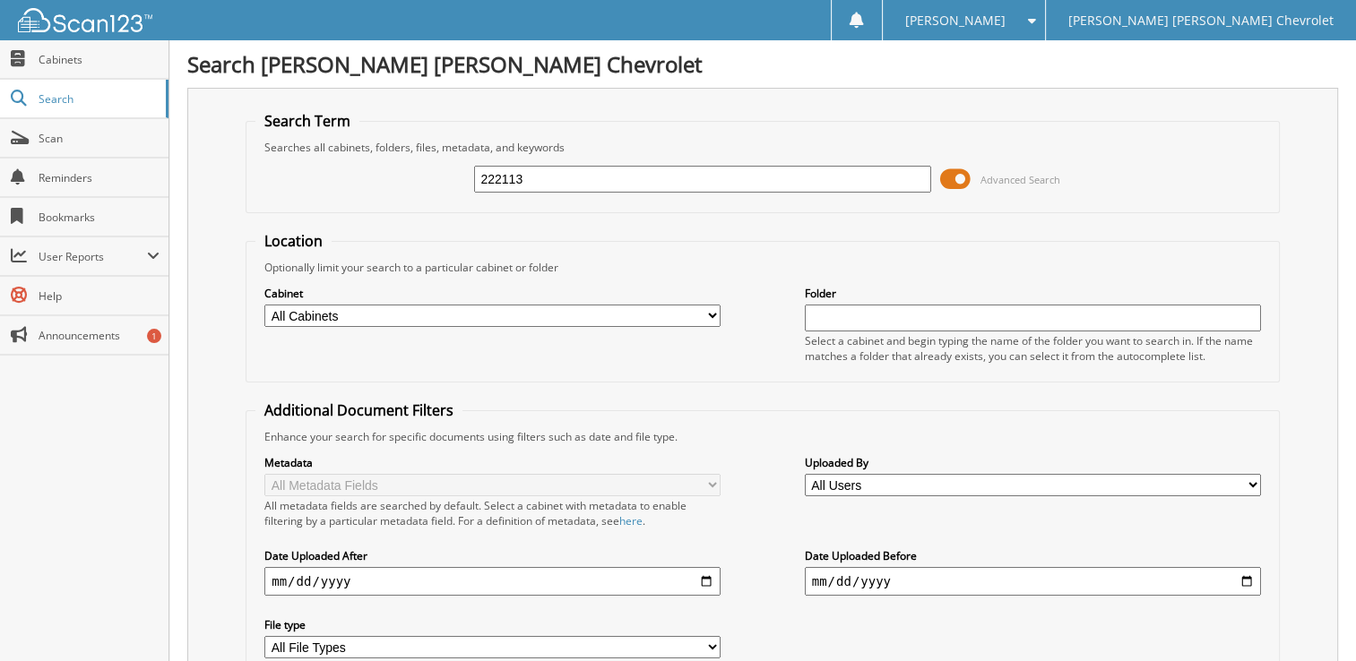
drag, startPoint x: 648, startPoint y: 176, endPoint x: 433, endPoint y: 188, distance: 215.5
click at [433, 188] on div "222113 Advanced Search" at bounding box center [762, 179] width 1015 height 48
paste input "1GCPYFEL9MZ190749"
type input "1GCPYFEL9MZ190749"
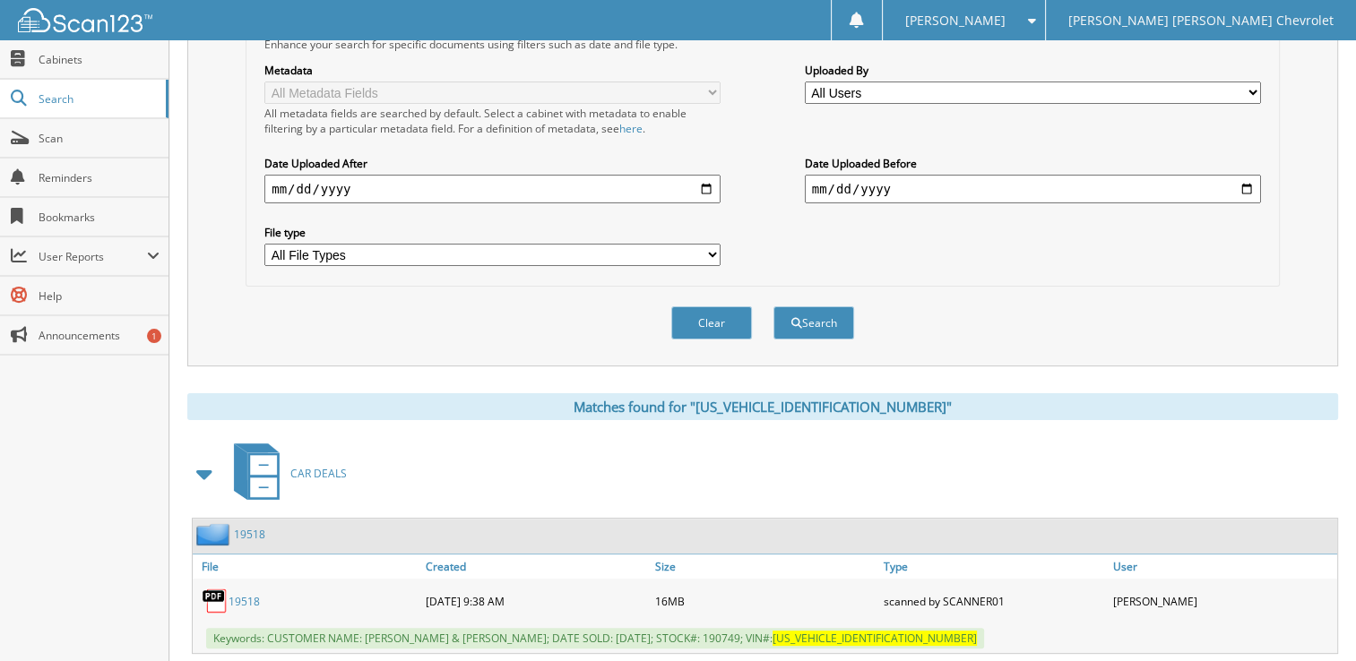
scroll to position [419, 0]
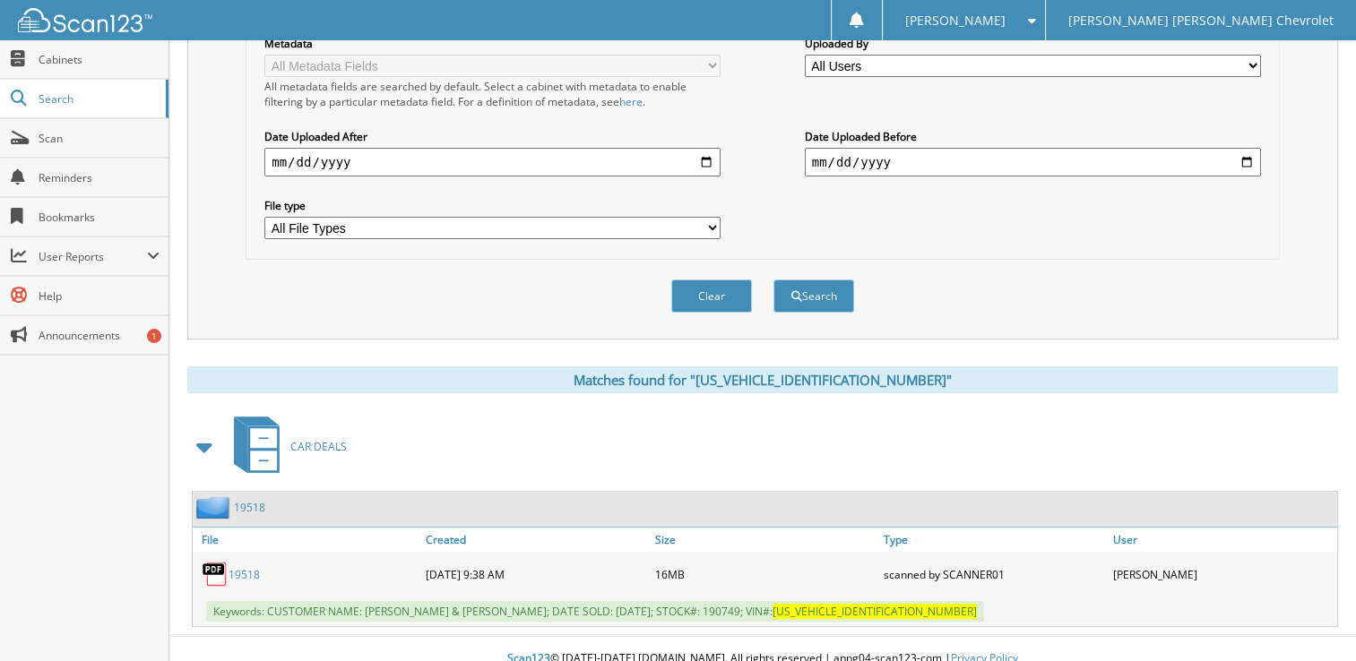
click at [250, 567] on link "19518" at bounding box center [244, 574] width 31 height 15
click at [1324, 106] on div "Search Term Searches all cabinets, folders, files, metadata, and keywords [US_V…" at bounding box center [762, 3] width 1151 height 671
click at [467, 260] on div "Clear Search" at bounding box center [763, 296] width 1034 height 73
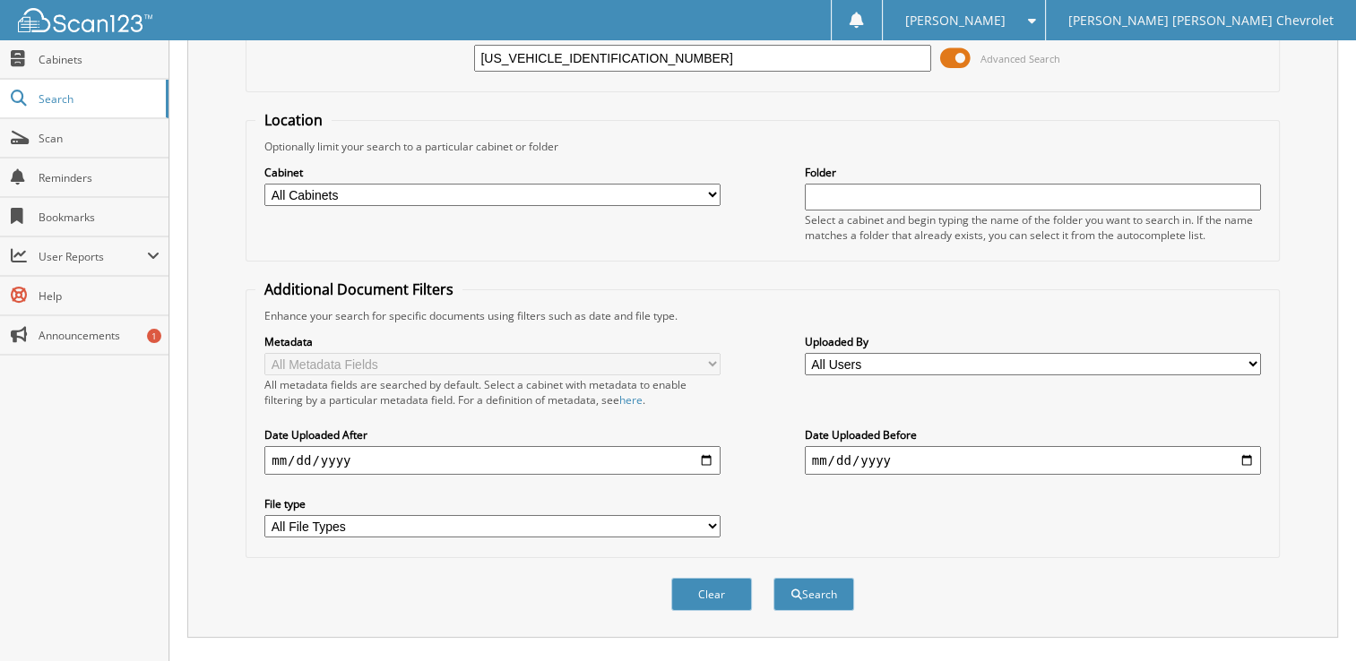
scroll to position [88, 0]
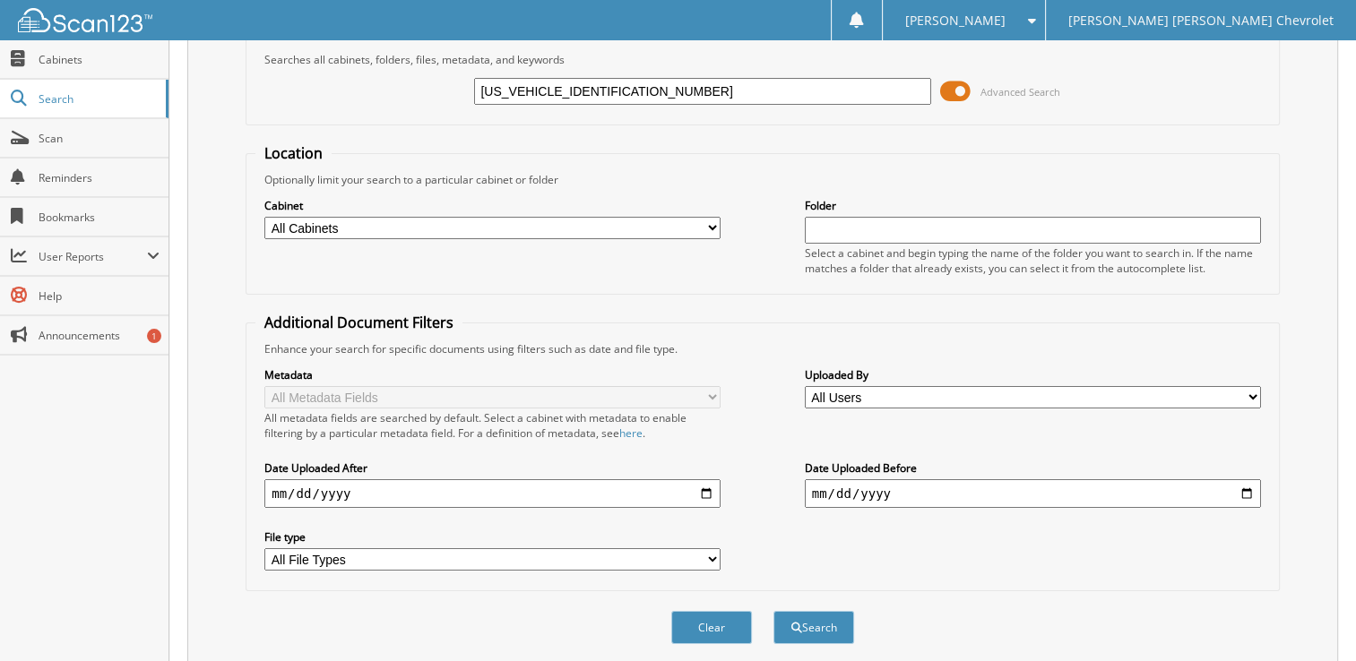
drag, startPoint x: 645, startPoint y: 89, endPoint x: 391, endPoint y: 73, distance: 255.0
click at [391, 73] on div "[US_VEHICLE_IDENTIFICATION_NUMBER] Advanced Search" at bounding box center [762, 91] width 1015 height 48
paste input "[US_VEHICLE_IDENTIFICATION_NUMBER]"
type input "[US_VEHICLE_IDENTIFICATION_NUMBER]"
click at [773, 611] on button "Search" at bounding box center [813, 627] width 81 height 33
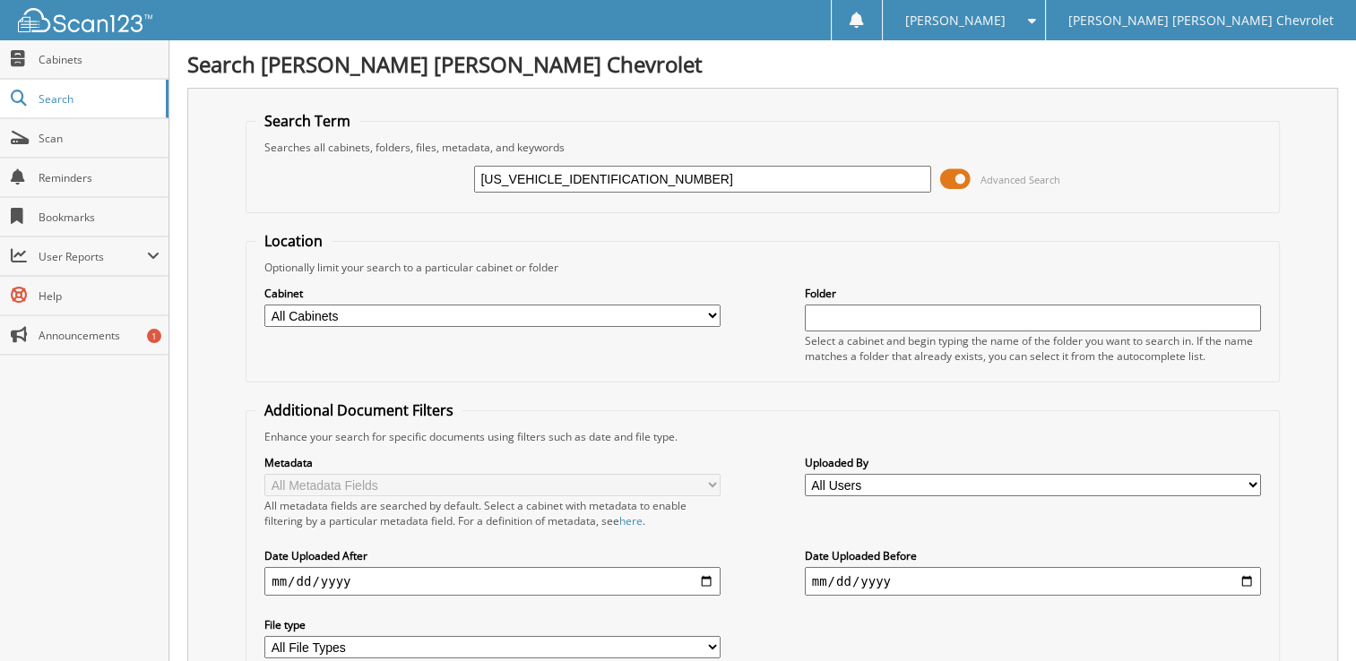
drag, startPoint x: 642, startPoint y: 190, endPoint x: 230, endPoint y: 176, distance: 411.6
click at [230, 176] on div "Search Term Searches all cabinets, folders, files, metadata, and keywords 3C6UR…" at bounding box center [762, 423] width 1151 height 671
type input "[PERSON_NAME]"
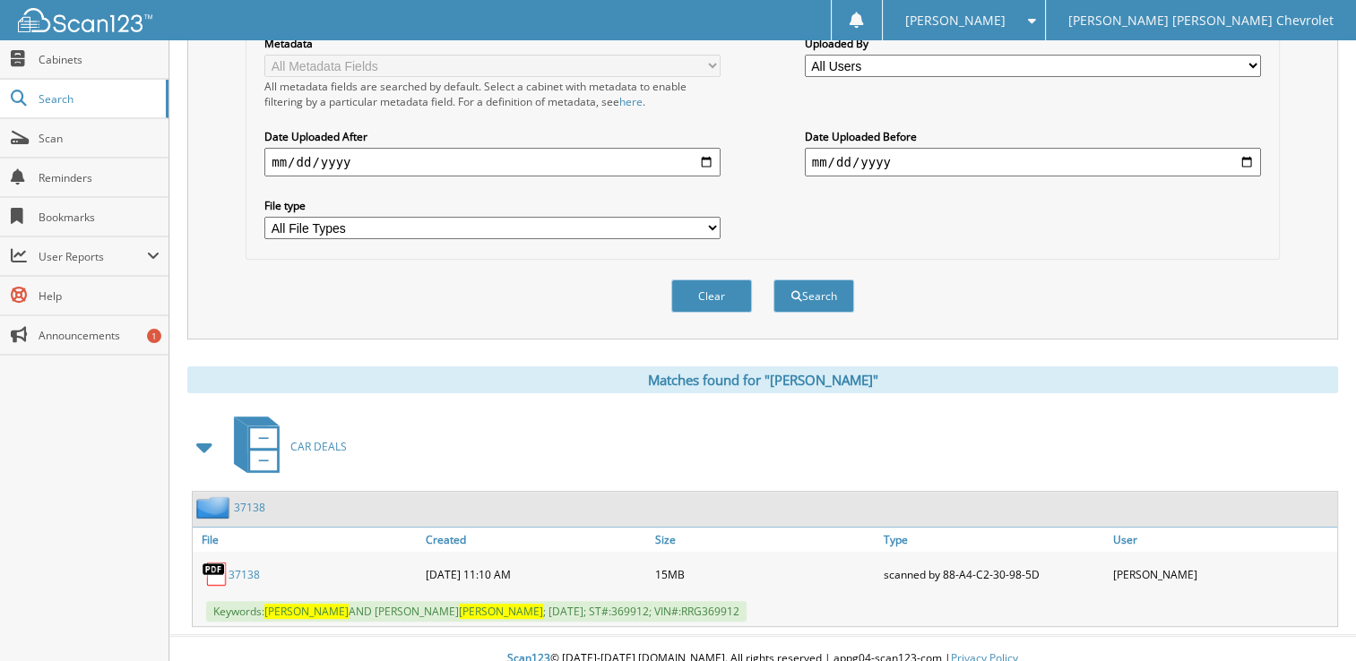
click at [255, 567] on link "37138" at bounding box center [244, 574] width 31 height 15
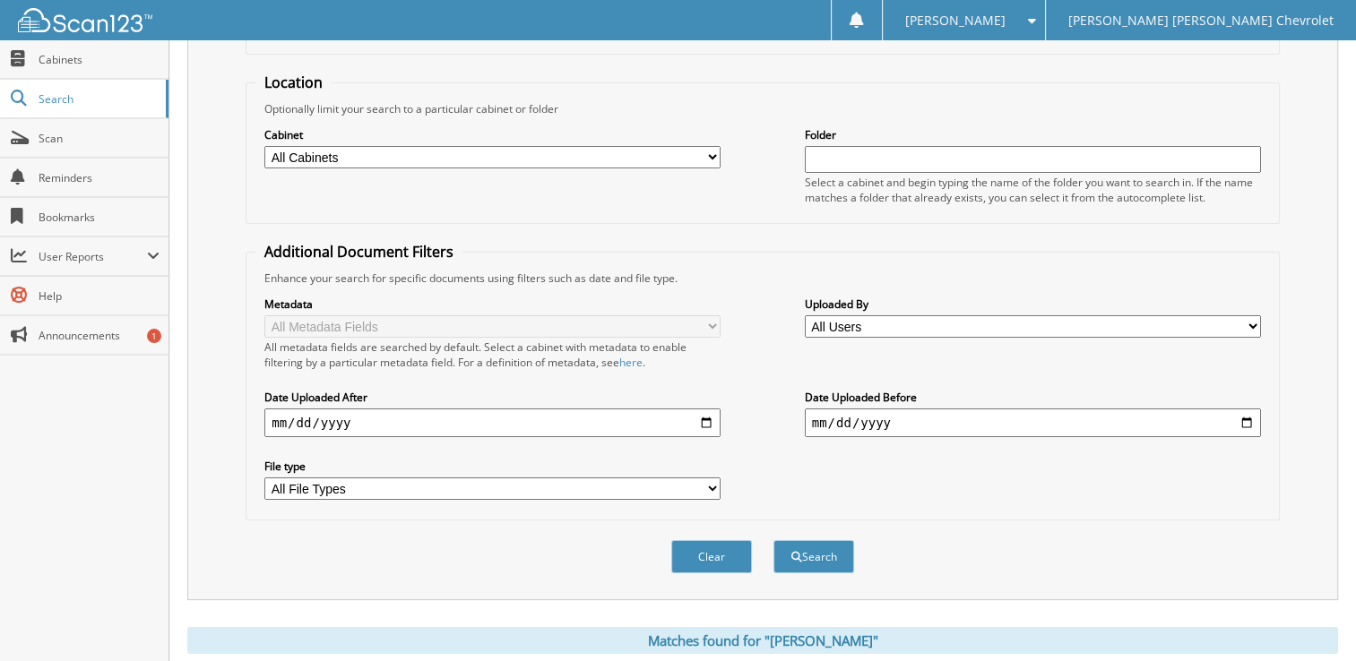
scroll to position [0, 0]
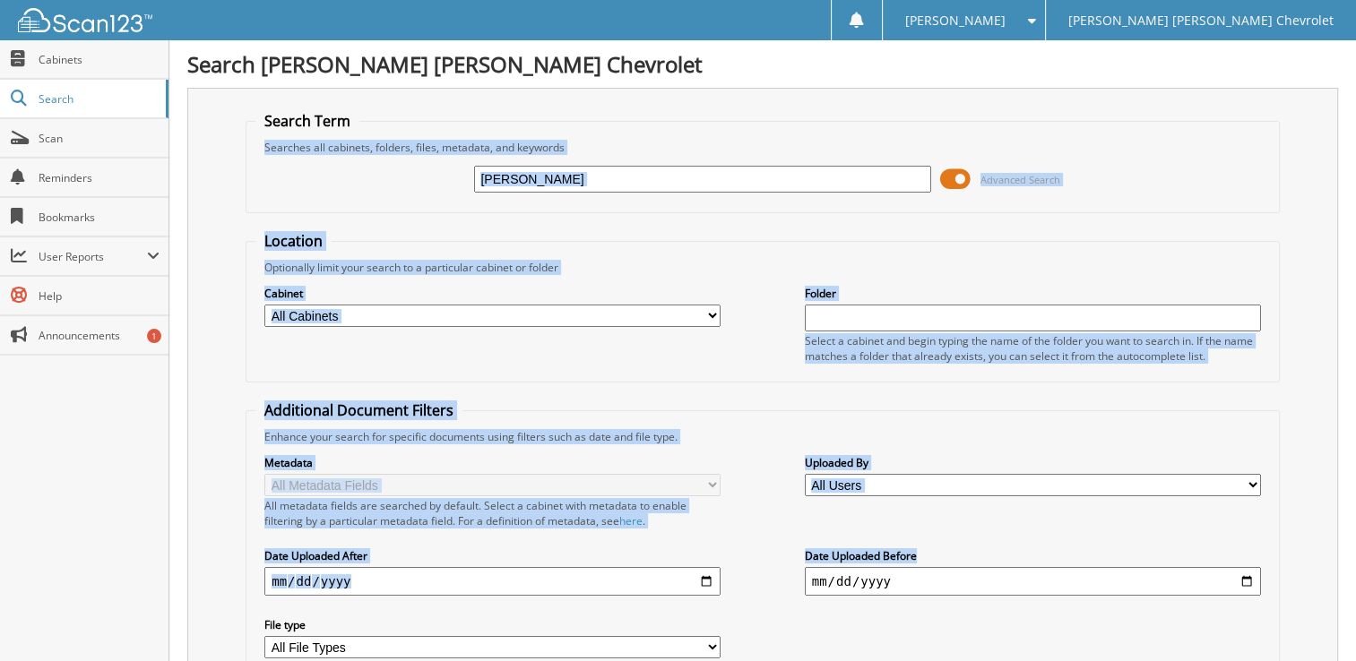
drag, startPoint x: 1265, startPoint y: 0, endPoint x: 1148, endPoint y: 127, distance: 173.2
click at [1148, 127] on form "Search Term Searches all cabinets, folders, files, metadata, and keywords bradl…" at bounding box center [763, 431] width 1034 height 641
click at [910, 86] on div "Search Jim Butler Linn Chevrolet Search Term Searches all cabinets, folders, fi…" at bounding box center [762, 550] width 1187 height 1101
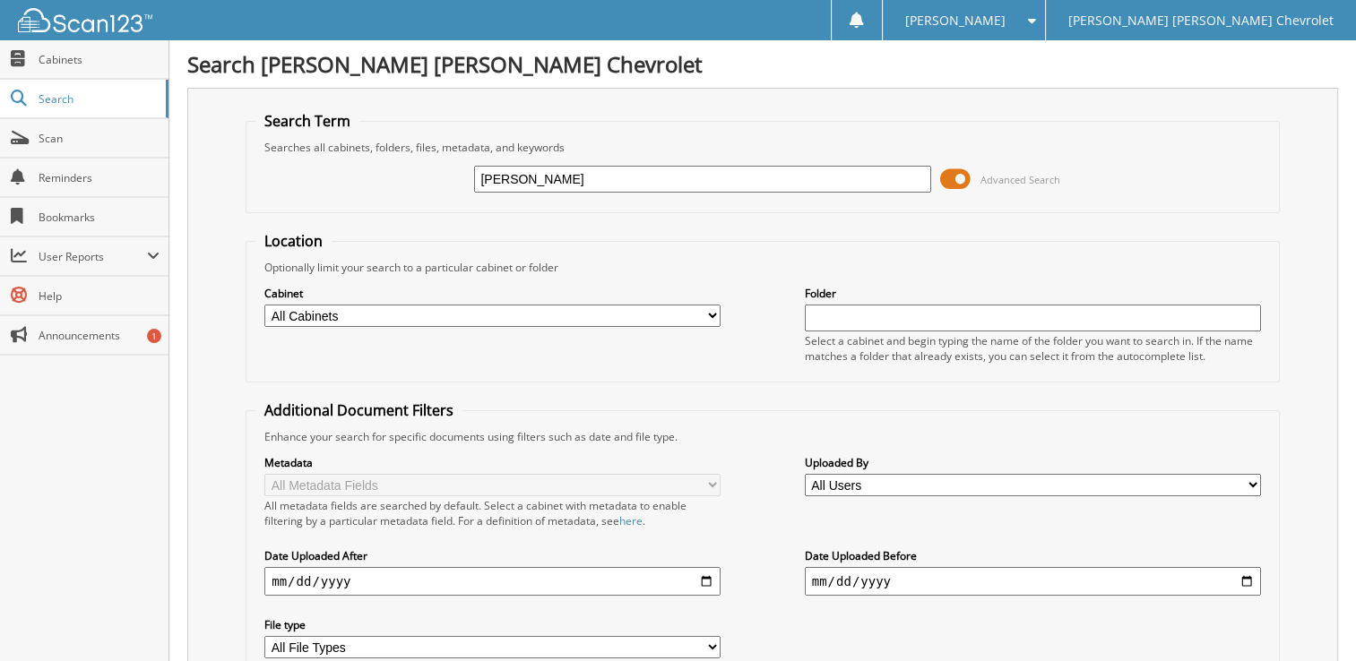
click at [707, 111] on fieldset "Search Term Searches all cabinets, folders, files, metadata, and keywords bradl…" at bounding box center [763, 162] width 1034 height 102
drag, startPoint x: 607, startPoint y: 188, endPoint x: 117, endPoint y: 138, distance: 491.9
click at [117, 138] on body "Joshua P. Settings Logout Jim Butler Linn Chevrolet Close Cabinets Search Scan …" at bounding box center [678, 550] width 1356 height 1101
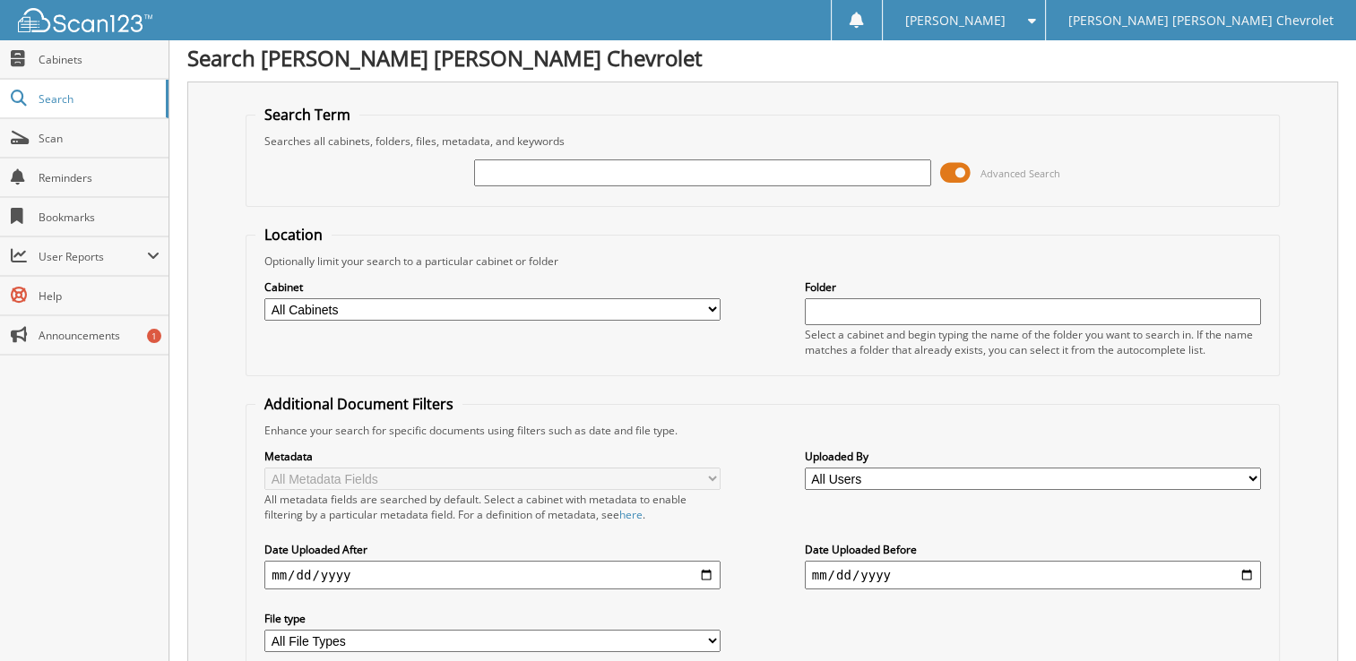
scroll to position [5, 0]
click at [640, 175] on input "text" at bounding box center [702, 173] width 456 height 27
type input "joe bunch"
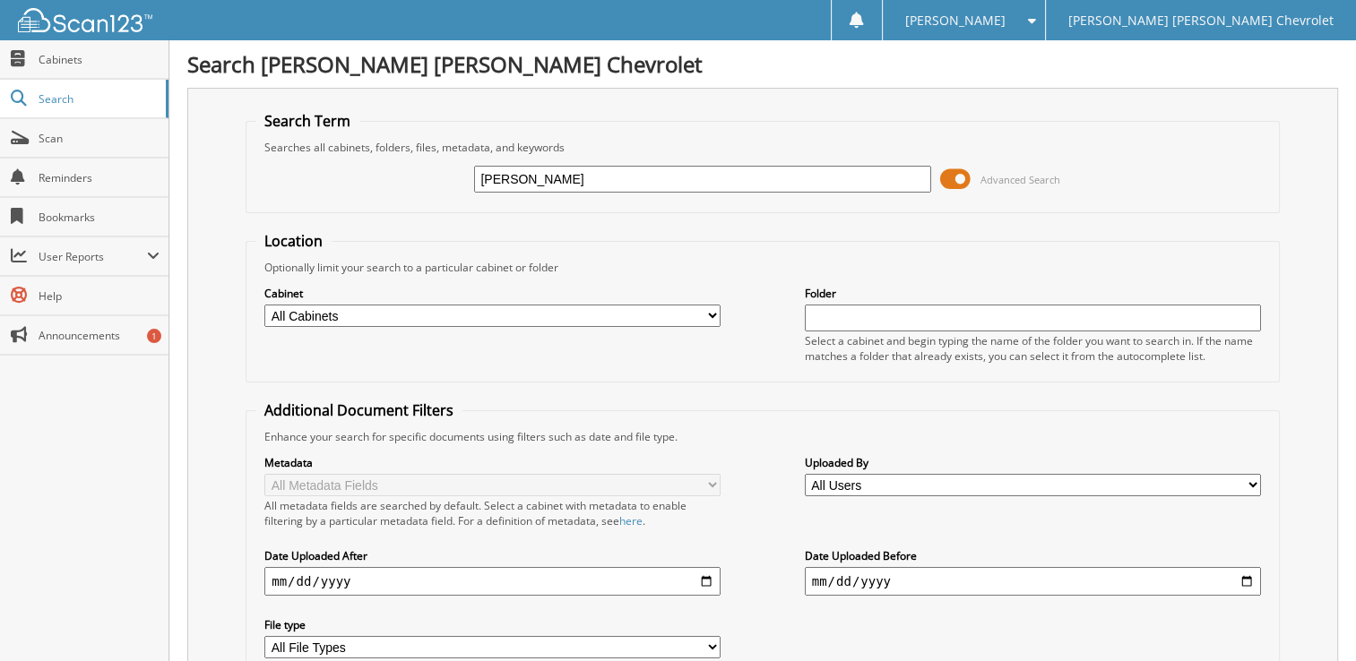
click at [498, 174] on input "joe bunch" at bounding box center [702, 179] width 456 height 27
type input "[PERSON_NAME]"
click at [599, 185] on input "[PERSON_NAME]" at bounding box center [702, 179] width 456 height 27
type input "[PERSON_NAME]"
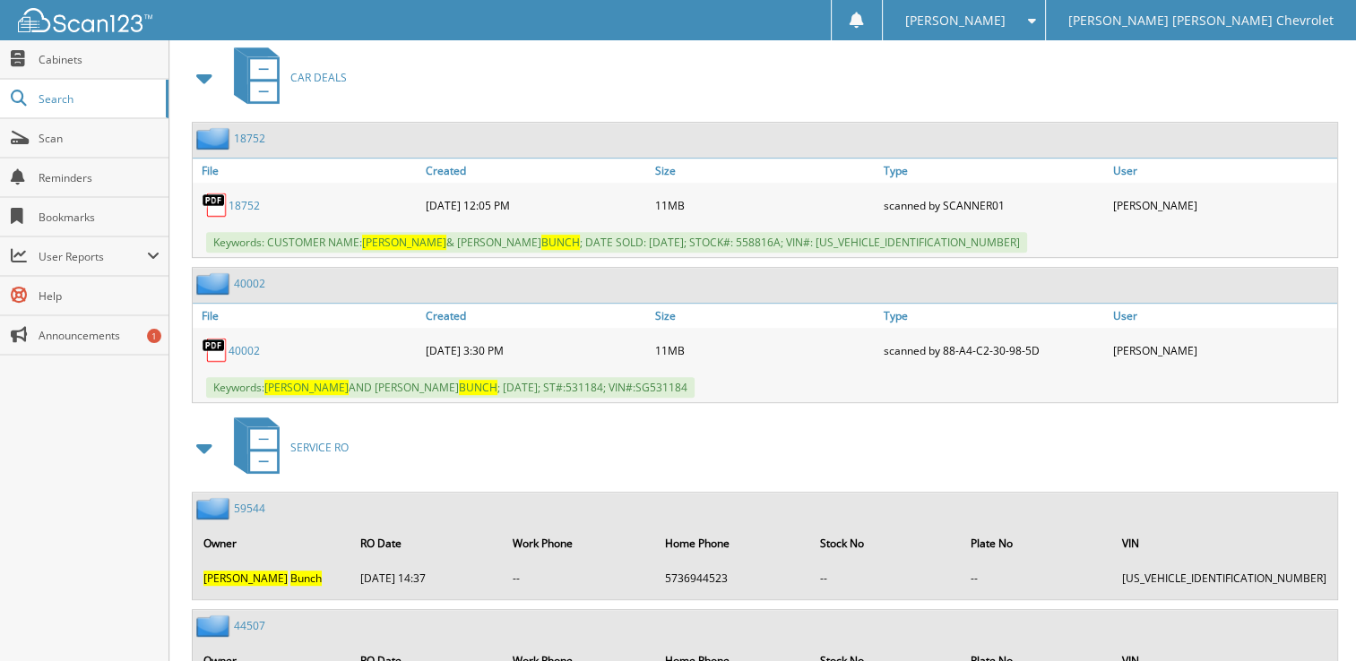
scroll to position [790, 0]
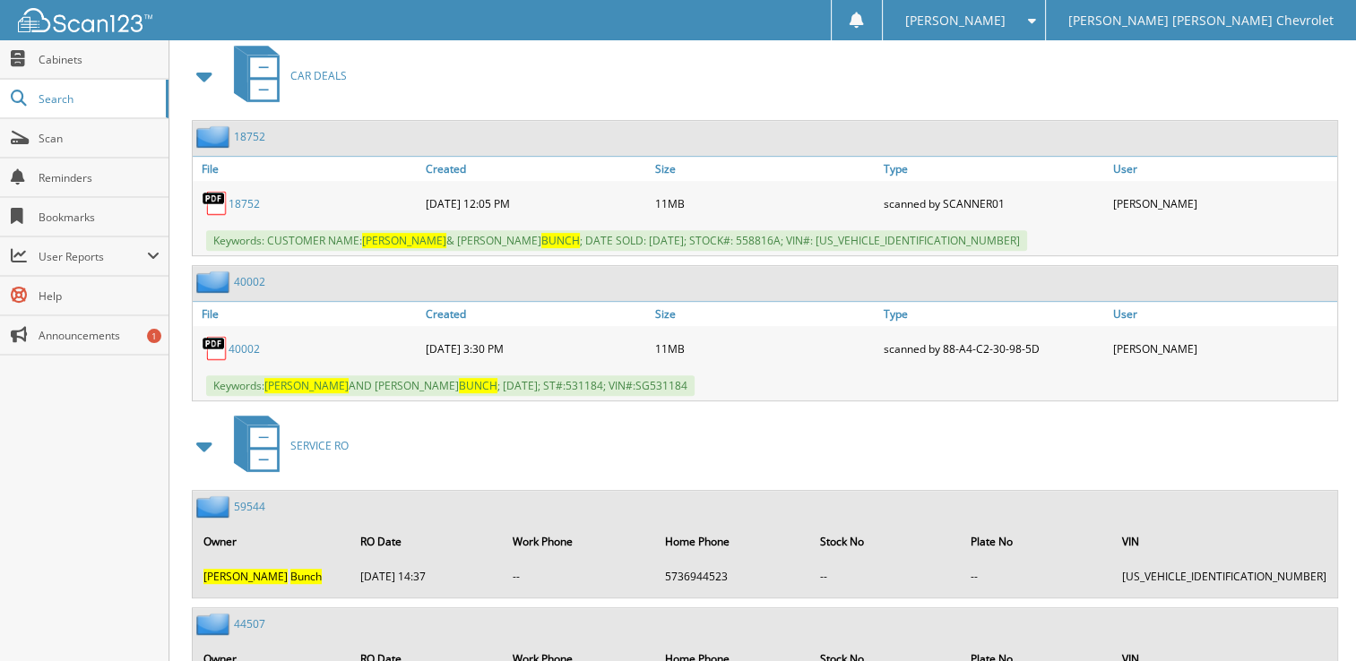
click at [244, 341] on link "40002" at bounding box center [244, 348] width 31 height 15
